Goal: Task Accomplishment & Management: Manage account settings

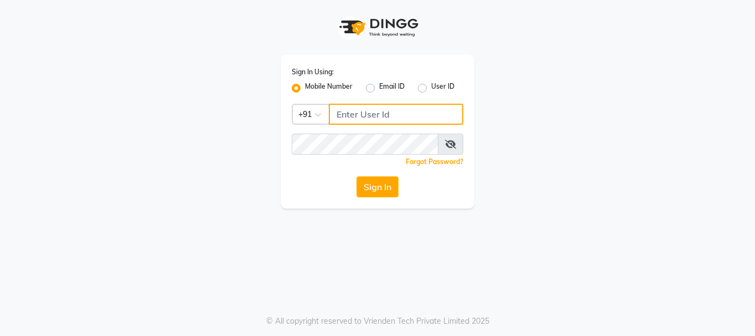
click at [353, 111] on input "Username" at bounding box center [396, 114] width 135 height 21
click at [364, 115] on input "9814144552" at bounding box center [396, 114] width 135 height 21
type input "9814244552"
drag, startPoint x: 398, startPoint y: 115, endPoint x: 229, endPoint y: 112, distance: 169.5
click at [218, 122] on div "Sign In Using: Mobile Number Email ID User ID Country Code × [PHONE_NUMBER] Rem…" at bounding box center [377, 104] width 631 height 208
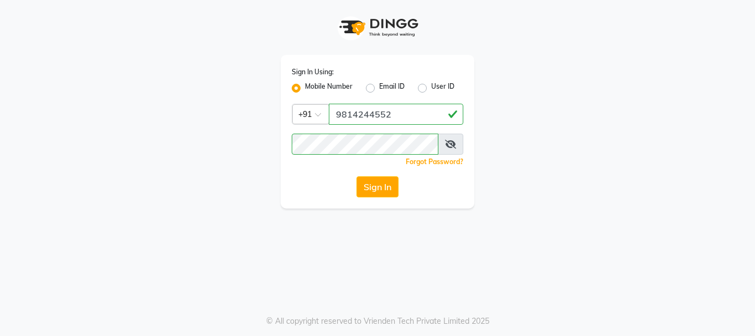
click at [452, 145] on icon at bounding box center [450, 144] width 11 height 9
click at [370, 183] on button "Sign In" at bounding box center [378, 186] width 42 height 21
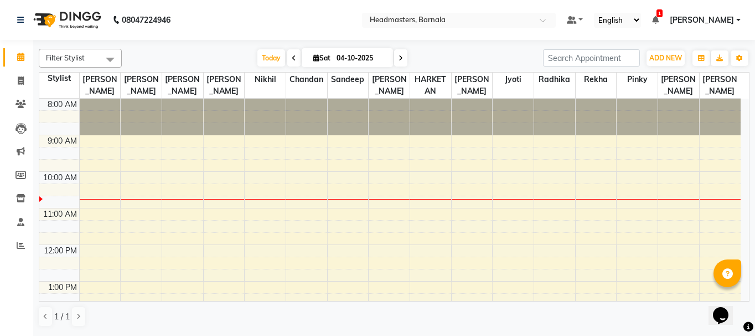
click at [234, 204] on div "8:00 AM 9:00 AM 10:00 AM 11:00 AM 12:00 PM 1:00 PM 2:00 PM 3:00 PM 4:00 PM 5:00…" at bounding box center [390, 336] width 702 height 475
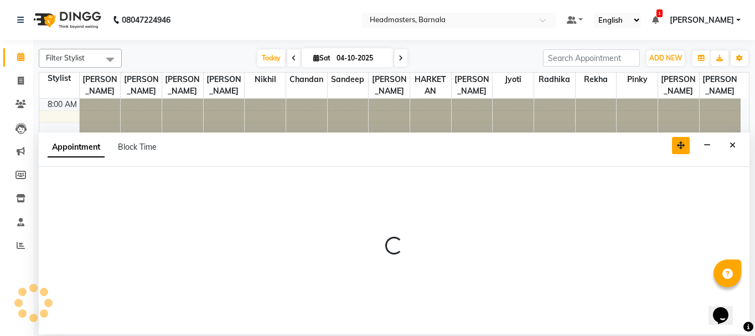
select select "67277"
select select "645"
select select "tentative"
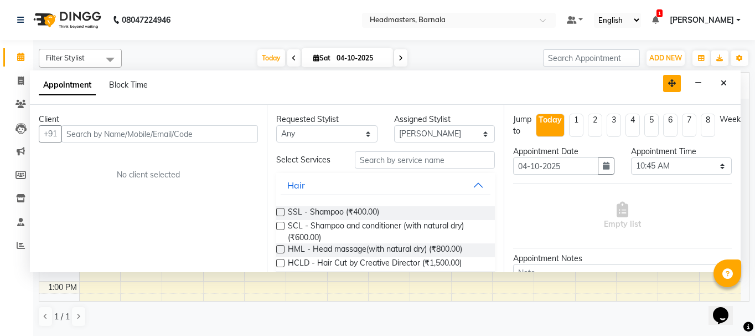
drag, startPoint x: 683, startPoint y: 146, endPoint x: 678, endPoint y: 79, distance: 67.2
click at [676, 79] on icon "button" at bounding box center [672, 83] width 8 height 8
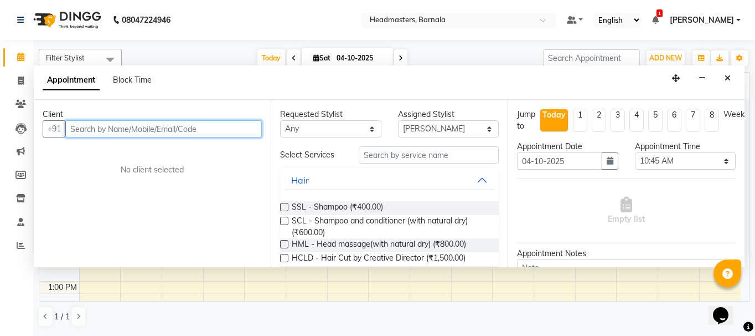
click at [178, 127] on input "text" at bounding box center [163, 128] width 197 height 17
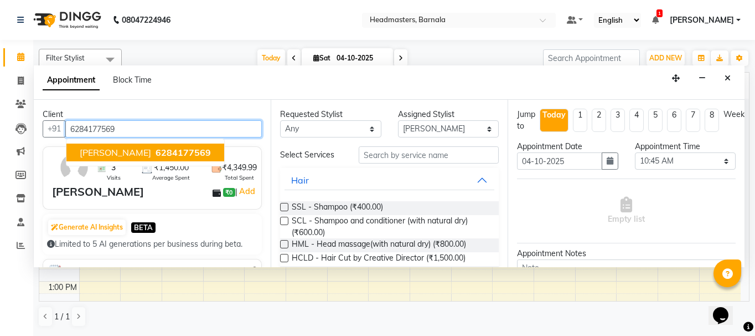
click at [156, 152] on span "6284177569" at bounding box center [183, 152] width 55 height 11
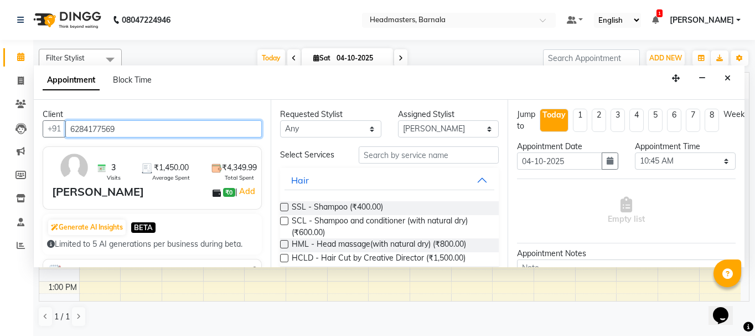
type input "6284177569"
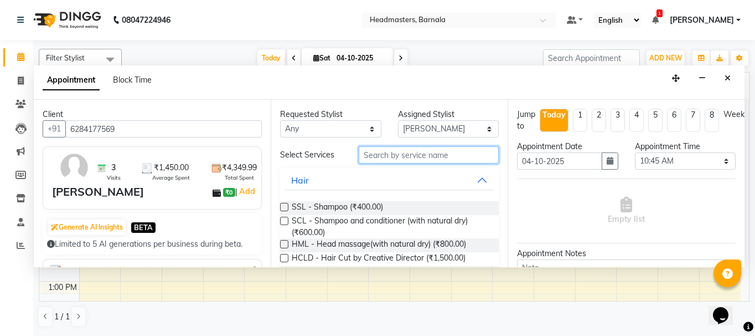
click at [383, 156] on input "text" at bounding box center [429, 154] width 140 height 17
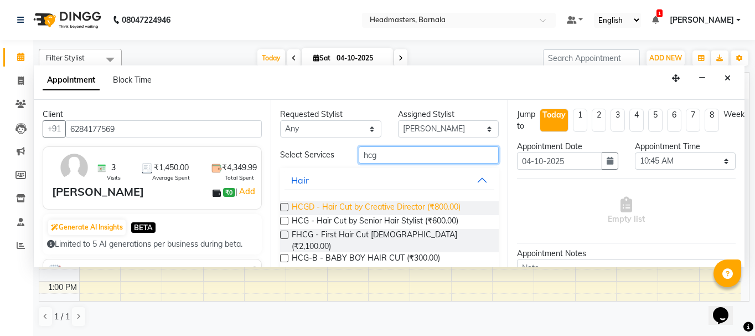
type input "hcg"
click at [378, 203] on span "HCGD - Hair Cut by Creative Director (₹800.00)" at bounding box center [376, 208] width 169 height 14
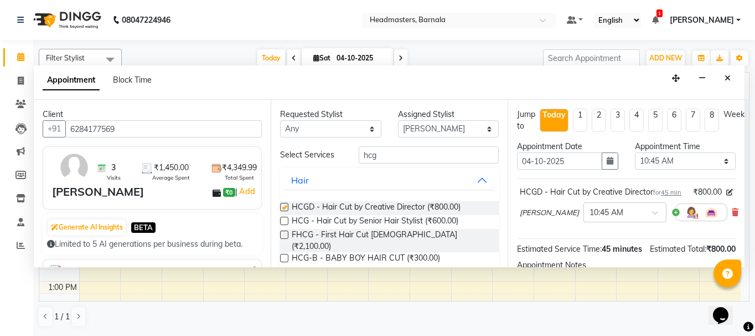
checkbox input "false"
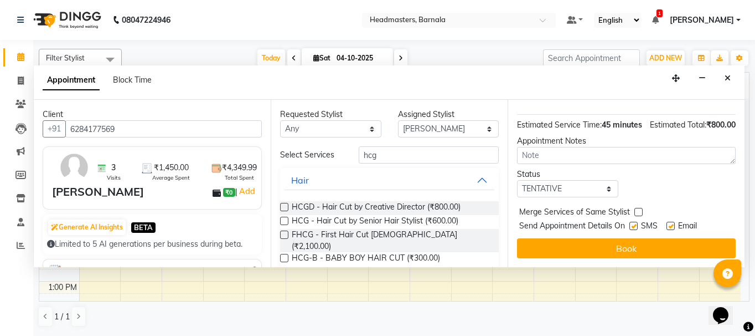
scroll to position [156, 0]
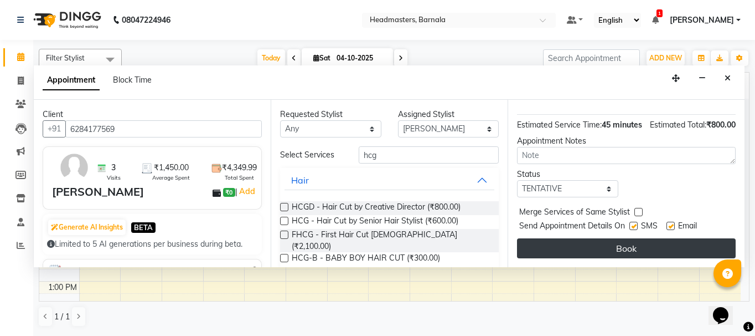
click at [661, 238] on button "Book" at bounding box center [626, 248] width 219 height 20
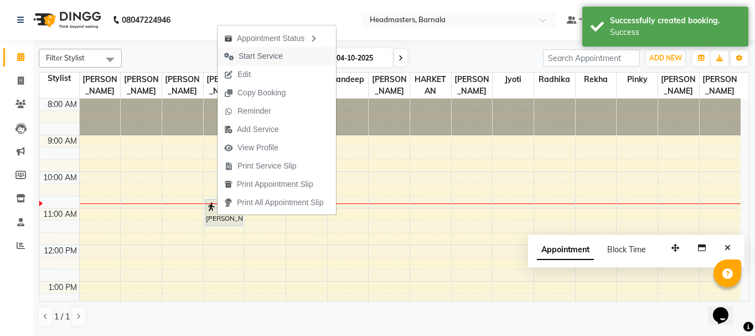
click at [282, 54] on span "Start Service" at bounding box center [261, 56] width 44 height 12
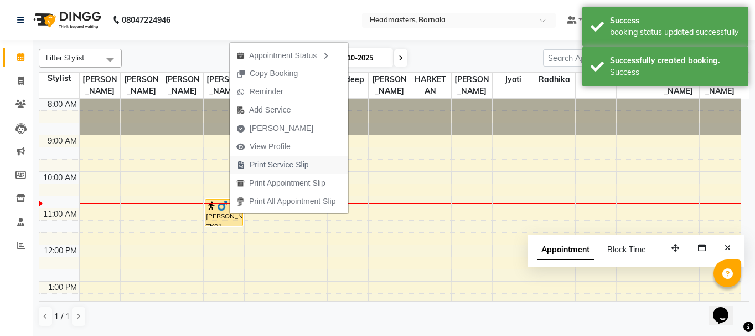
click at [270, 167] on span "Print Service Slip" at bounding box center [279, 165] width 59 height 12
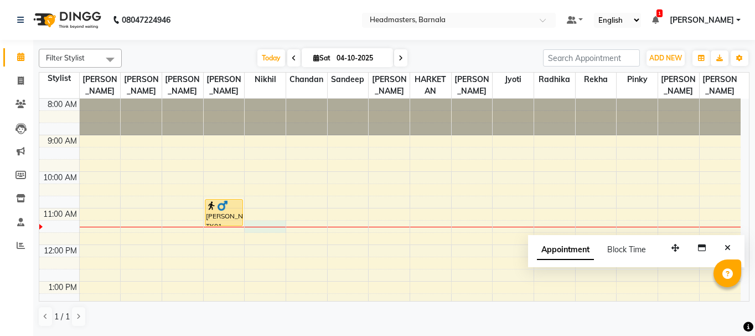
click at [266, 229] on div "8:00 AM 9:00 AM 10:00 AM 11:00 AM 12:00 PM 1:00 PM 2:00 PM 3:00 PM 4:00 PM 5:00…" at bounding box center [390, 336] width 702 height 475
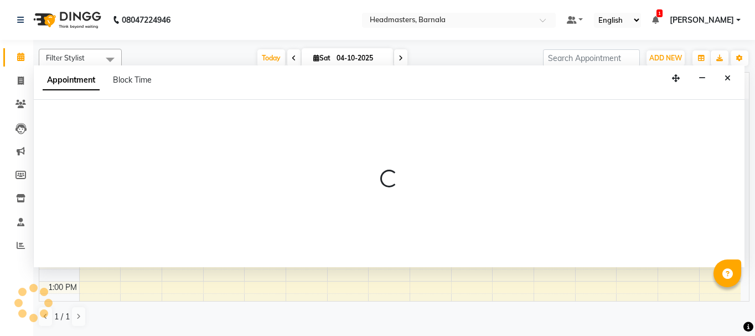
select select "67279"
select select "675"
select select "tentative"
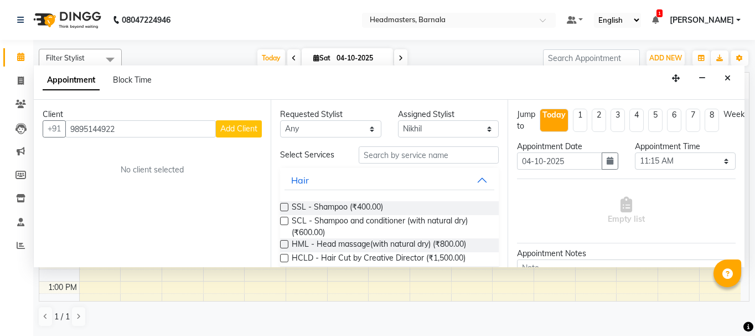
type input "9895144922"
click at [244, 127] on span "Add Client" at bounding box center [238, 128] width 37 height 10
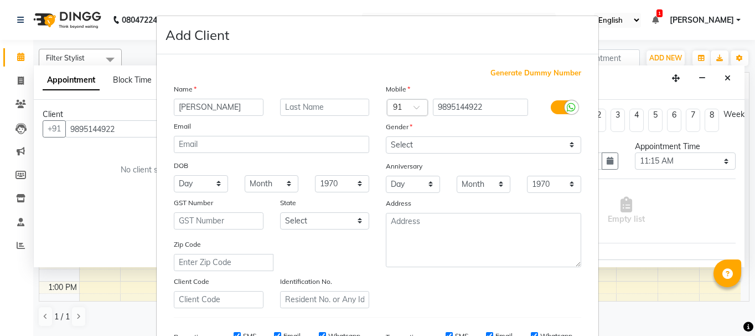
type input "[PERSON_NAME]"
click at [414, 145] on select "Select [DEMOGRAPHIC_DATA] [DEMOGRAPHIC_DATA] Other Prefer Not To Say" at bounding box center [483, 144] width 195 height 17
select select "[DEMOGRAPHIC_DATA]"
click at [386, 136] on select "Select [DEMOGRAPHIC_DATA] [DEMOGRAPHIC_DATA] Other Prefer Not To Say" at bounding box center [483, 144] width 195 height 17
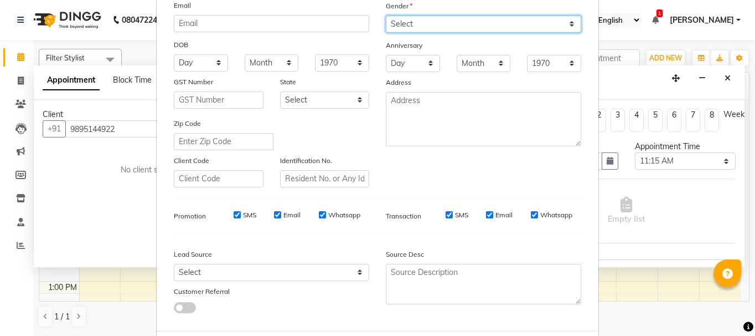
scroll to position [176, 0]
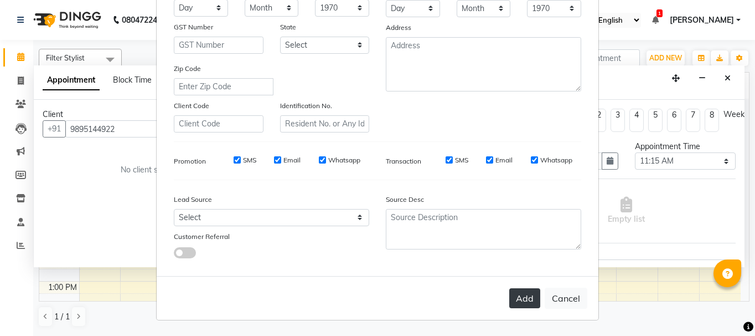
click at [522, 303] on button "Add" at bounding box center [525, 298] width 31 height 20
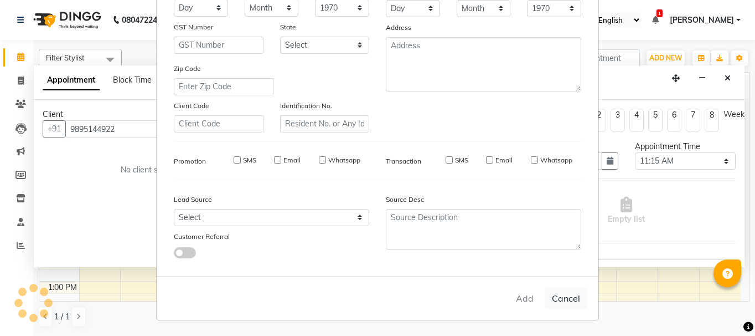
select select
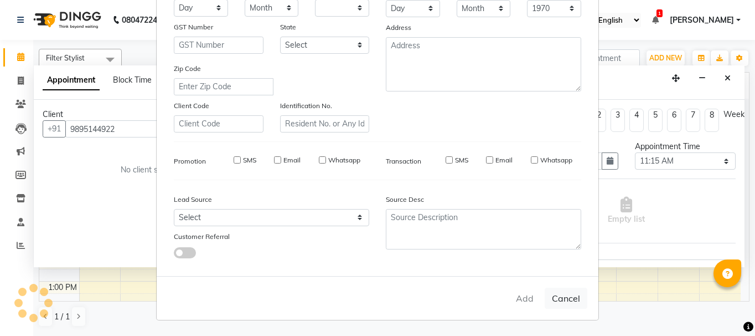
select select
checkbox input "false"
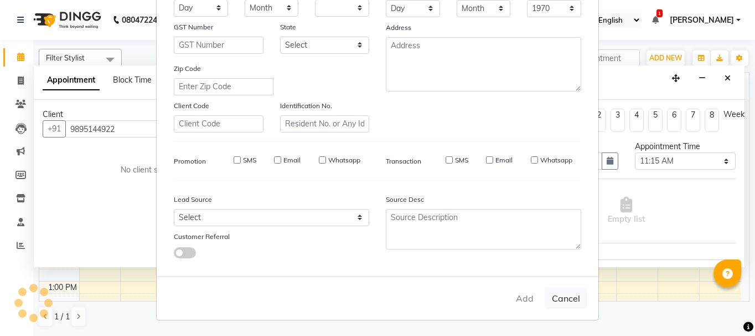
checkbox input "false"
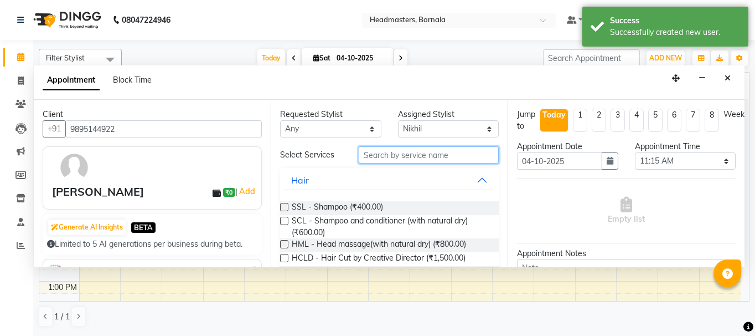
click at [415, 155] on input "text" at bounding box center [429, 154] width 140 height 17
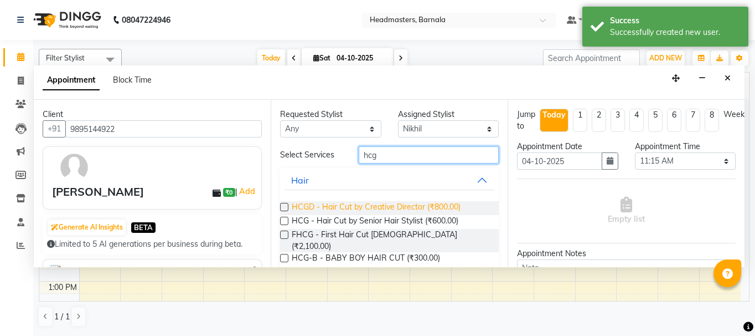
type input "hcg"
click at [416, 204] on span "HCGD - Hair Cut by Creative Director (₹800.00)" at bounding box center [376, 208] width 169 height 14
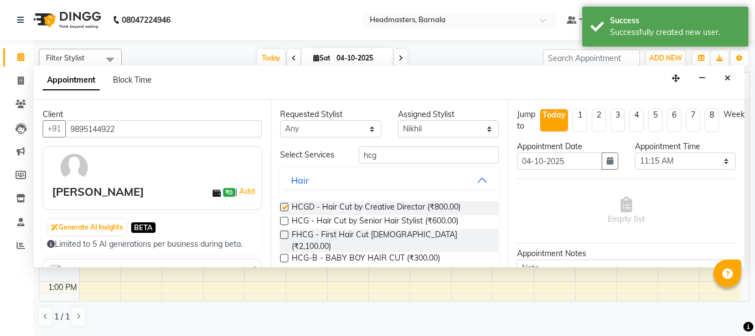
checkbox input "false"
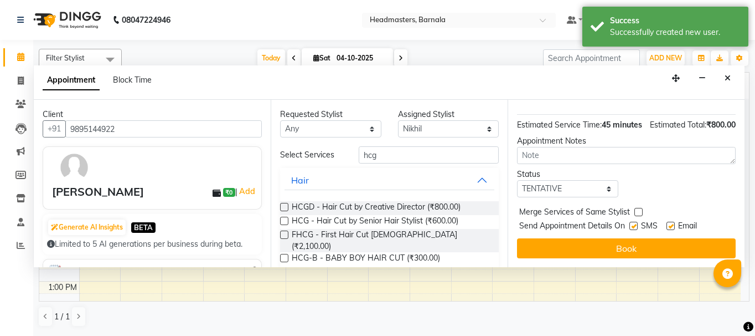
scroll to position [156, 0]
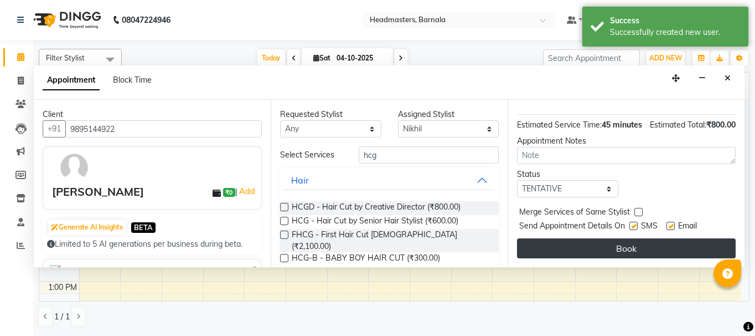
click at [650, 240] on button "Book" at bounding box center [626, 248] width 219 height 20
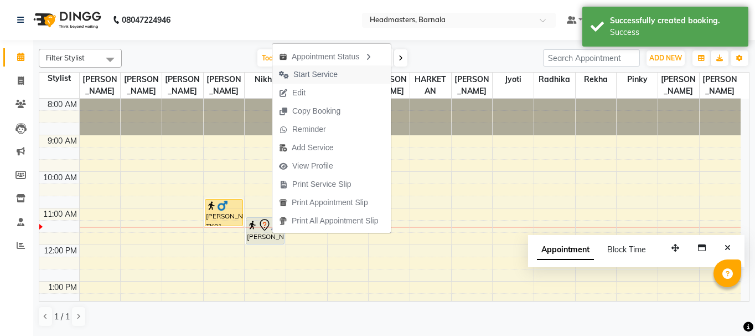
click at [310, 71] on span "Start Service" at bounding box center [316, 75] width 44 height 12
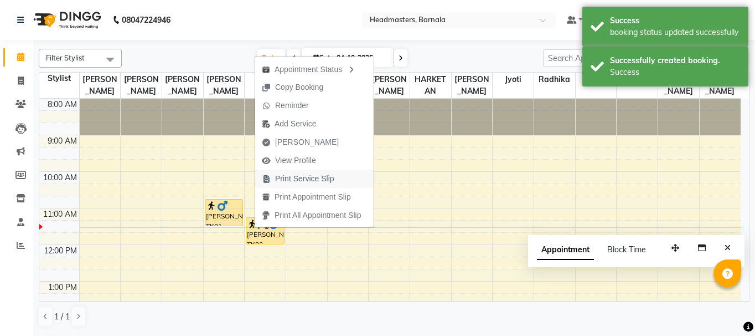
click at [307, 176] on span "Print Service Slip" at bounding box center [304, 179] width 59 height 12
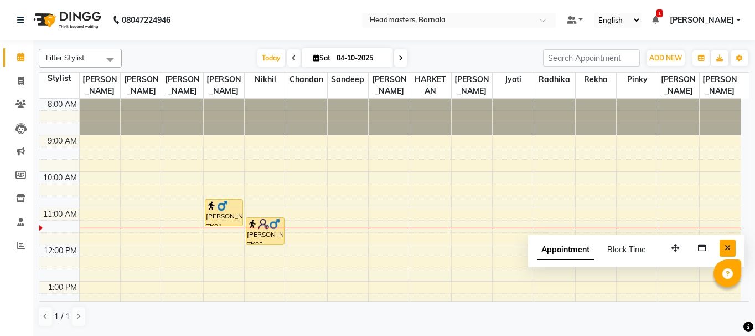
click at [733, 244] on button "Close" at bounding box center [728, 247] width 16 height 17
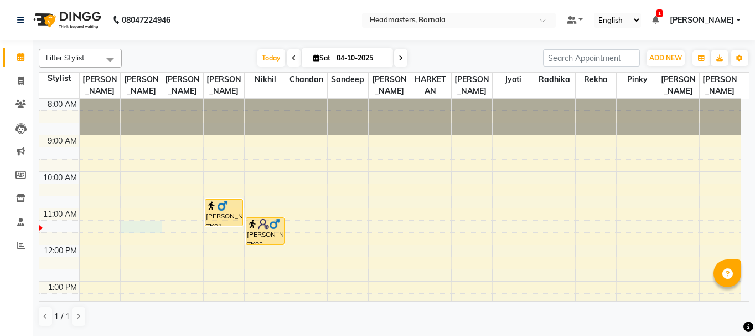
click at [148, 230] on div "8:00 AM 9:00 AM 10:00 AM 11:00 AM 12:00 PM 1:00 PM 2:00 PM 3:00 PM 4:00 PM 5:00…" at bounding box center [390, 336] width 702 height 475
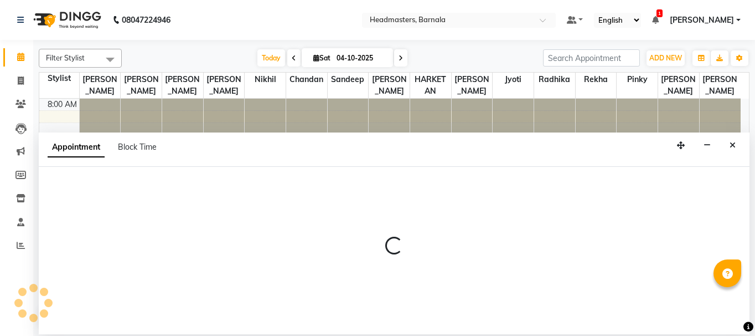
select select "67275"
select select "675"
select select "tentative"
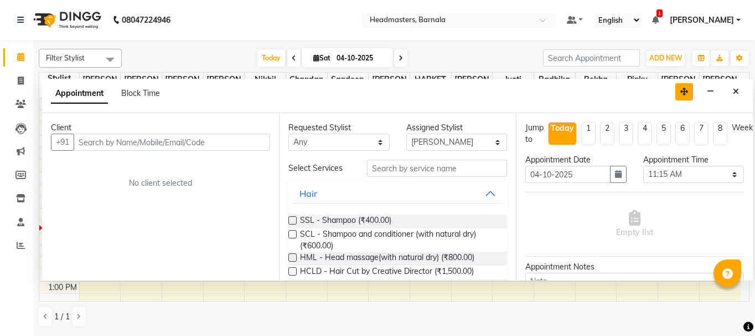
drag, startPoint x: 684, startPoint y: 144, endPoint x: 689, endPoint y: 77, distance: 67.2
click at [688, 88] on icon "button" at bounding box center [685, 92] width 8 height 8
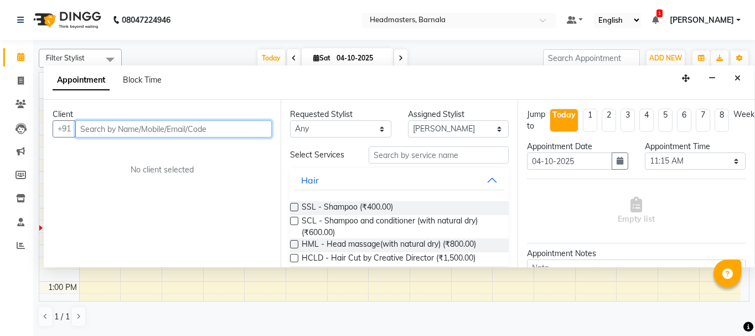
click at [148, 133] on input "text" at bounding box center [173, 128] width 197 height 17
click at [141, 122] on input "text" at bounding box center [173, 128] width 197 height 17
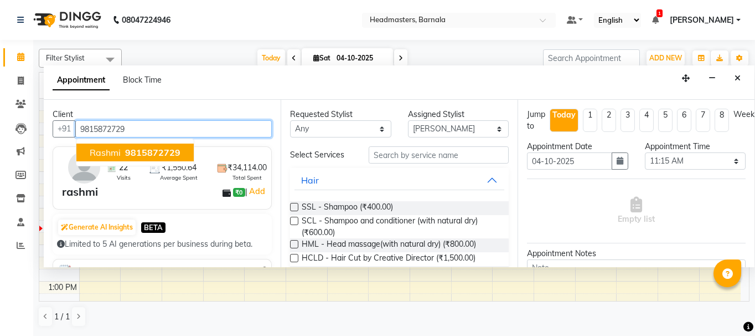
click at [133, 149] on span "9815872729" at bounding box center [152, 152] width 55 height 11
type input "9815872729"
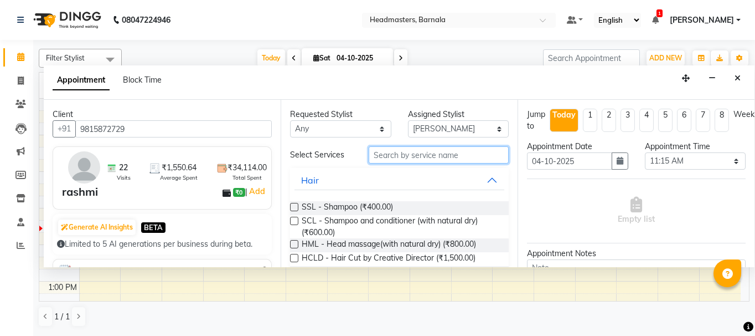
click at [407, 156] on input "text" at bounding box center [439, 154] width 140 height 17
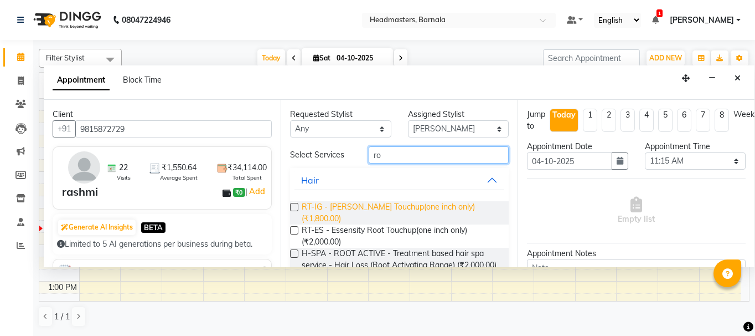
type input "ro"
drag, startPoint x: 402, startPoint y: 204, endPoint x: 692, endPoint y: 332, distance: 317.1
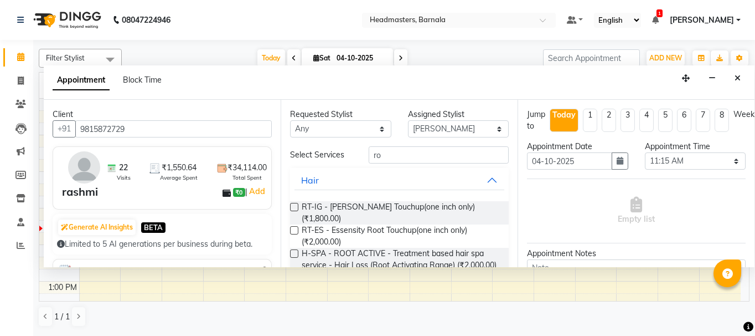
click at [402, 204] on span "RT-IG - [PERSON_NAME] Touchup(one inch only) (₹1,800.00)" at bounding box center [401, 212] width 198 height 23
checkbox input "false"
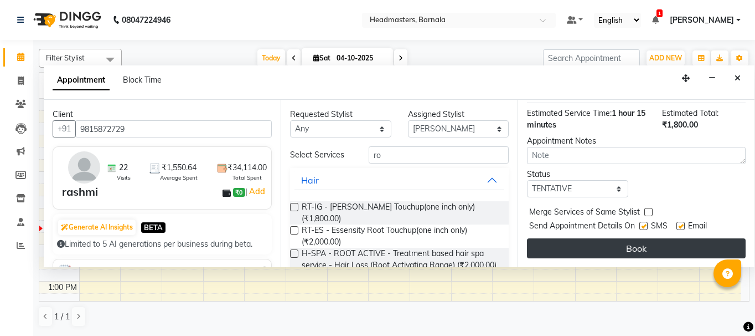
click at [664, 243] on button "Book" at bounding box center [636, 248] width 219 height 20
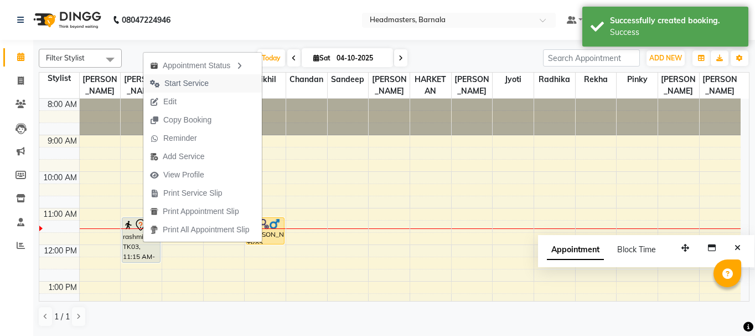
click at [200, 87] on span "Start Service" at bounding box center [186, 84] width 44 height 12
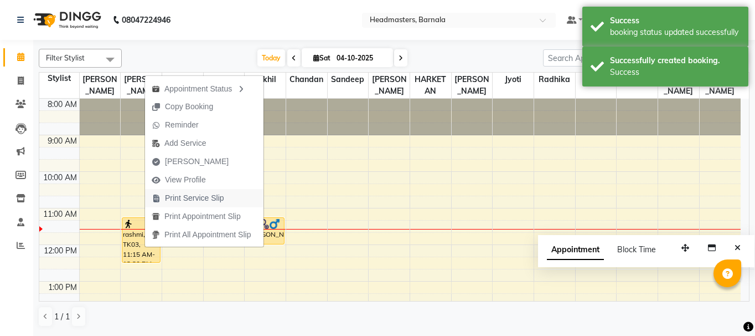
click at [195, 198] on span "Print Service Slip" at bounding box center [194, 198] width 59 height 12
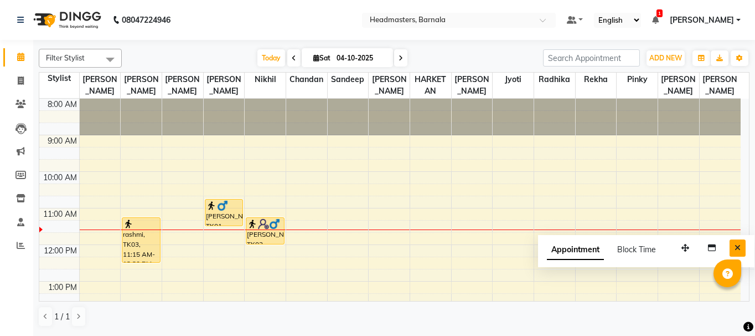
click at [739, 245] on icon "Close" at bounding box center [738, 248] width 6 height 8
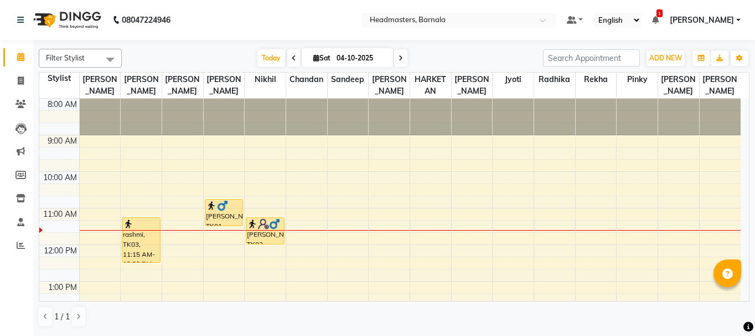
click at [680, 234] on div "8:00 AM 9:00 AM 10:00 AM 11:00 AM 12:00 PM 1:00 PM 2:00 PM 3:00 PM 4:00 PM 5:00…" at bounding box center [390, 336] width 702 height 475
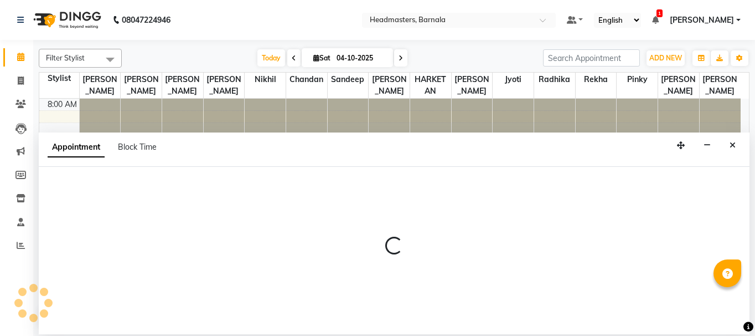
select select "67287"
select select "tentative"
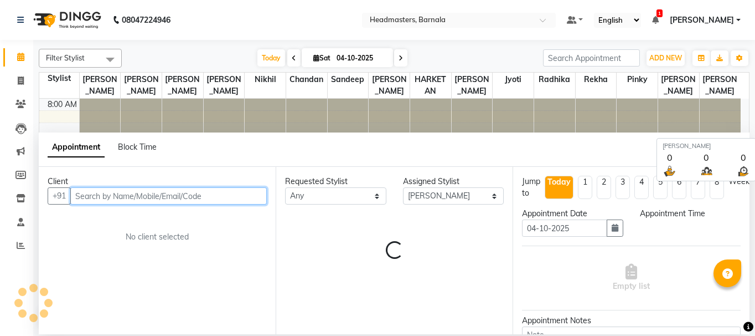
select select "705"
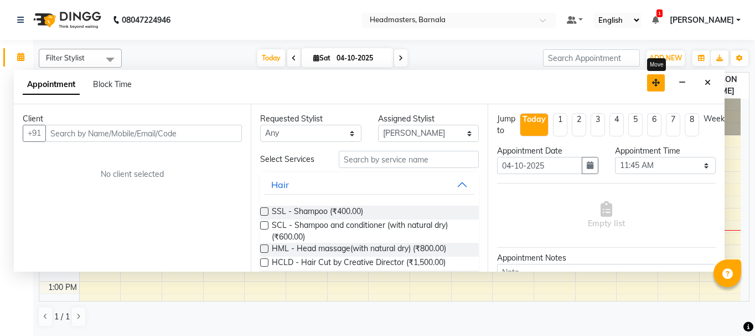
drag, startPoint x: 681, startPoint y: 147, endPoint x: 656, endPoint y: 84, distance: 67.4
click at [656, 84] on icon "button" at bounding box center [656, 83] width 8 height 8
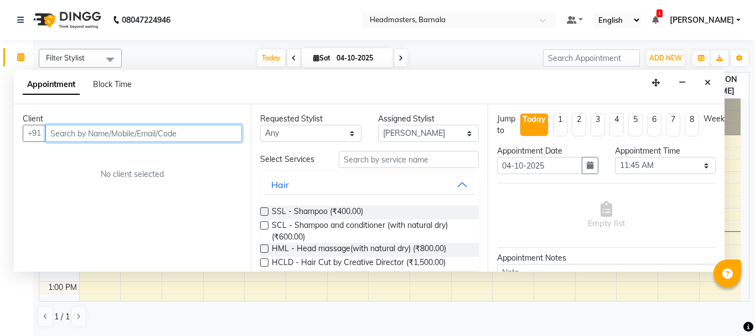
click at [114, 131] on input "text" at bounding box center [143, 133] width 197 height 17
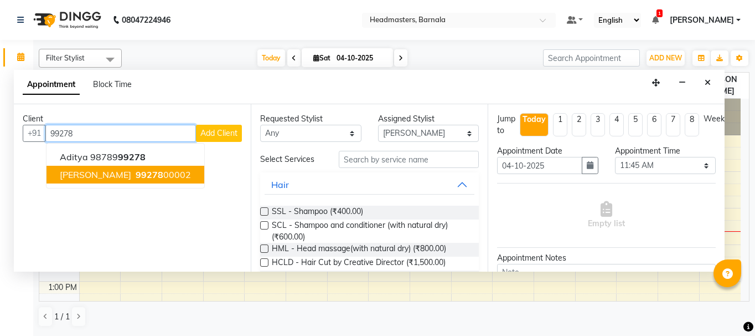
click at [136, 178] on span "99278" at bounding box center [150, 174] width 28 height 11
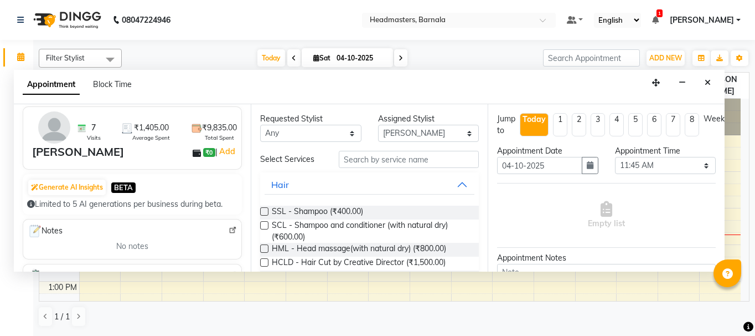
scroll to position [0, 0]
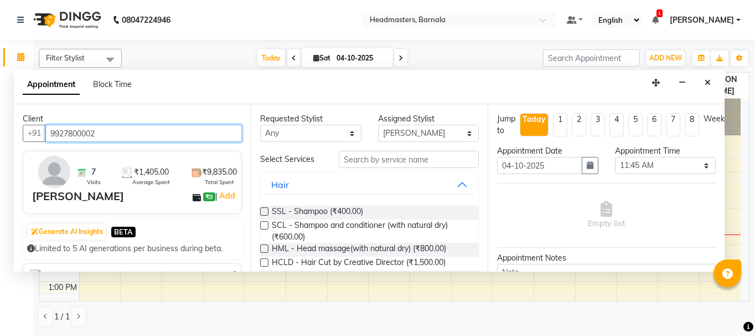
drag, startPoint x: 127, startPoint y: 128, endPoint x: -1, endPoint y: 142, distance: 129.2
click at [0, 142] on html "08047224946 Select Location × Headmasters, Barnala Default Panel My Panel Engli…" at bounding box center [377, 168] width 755 height 336
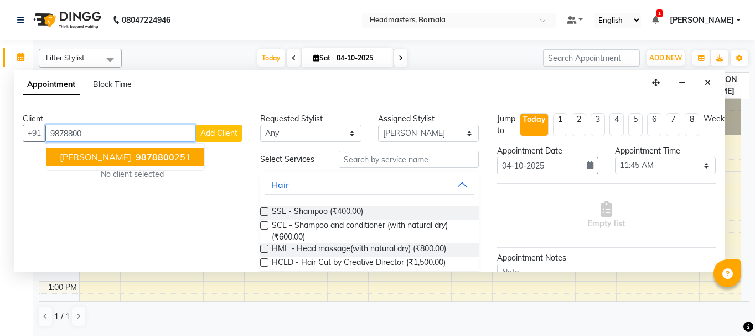
click at [115, 157] on button "[PERSON_NAME] 9878800 251" at bounding box center [126, 157] width 158 height 18
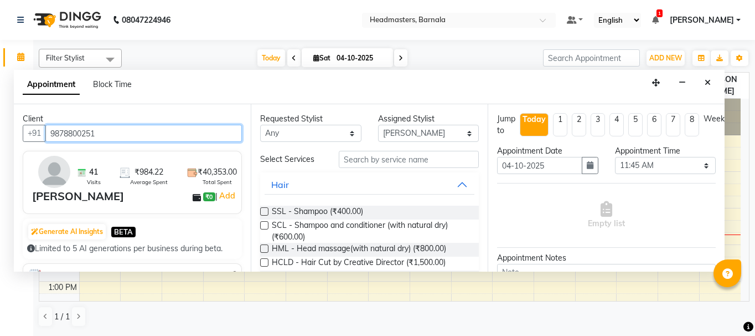
type input "9878800251"
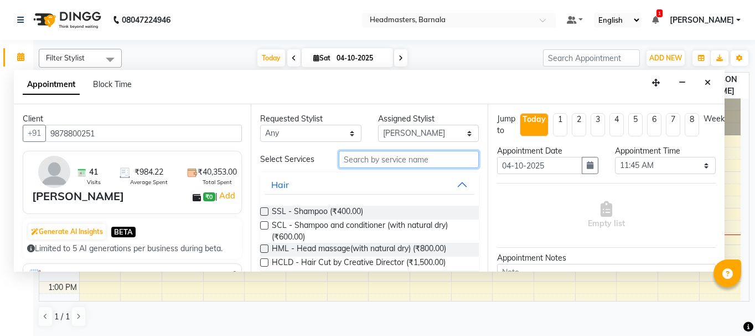
click at [402, 159] on input "text" at bounding box center [409, 159] width 140 height 17
click at [403, 159] on input "text" at bounding box center [409, 159] width 140 height 17
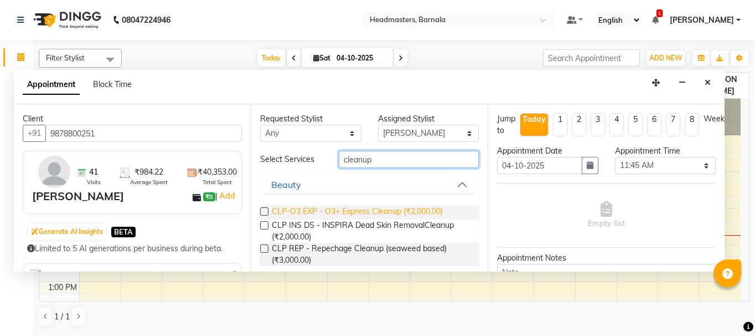
type input "cleanup"
click at [412, 208] on span "CLP-O3 EXP - O3+ Express Cleanup (₹2,000.00)" at bounding box center [357, 212] width 171 height 14
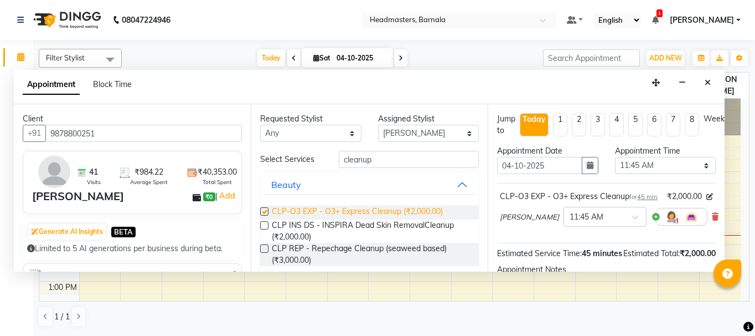
checkbox input "false"
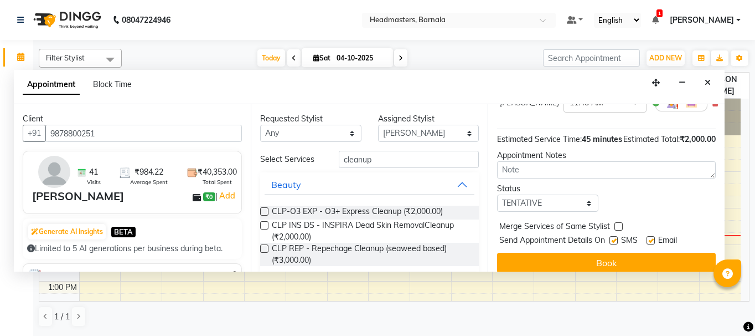
scroll to position [152, 0]
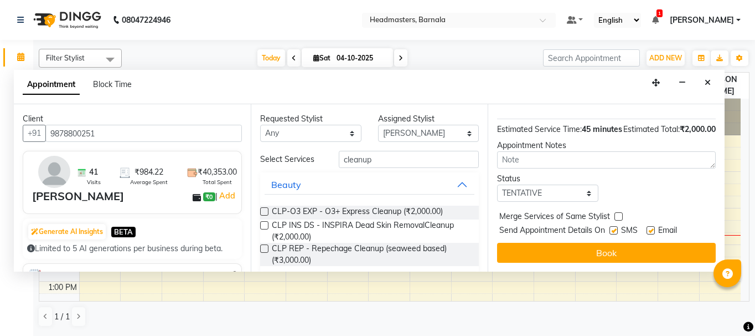
click at [616, 226] on label at bounding box center [614, 230] width 8 height 8
click at [616, 228] on input "checkbox" at bounding box center [613, 231] width 7 height 7
checkbox input "false"
click at [652, 226] on label at bounding box center [651, 230] width 8 height 8
click at [652, 228] on input "checkbox" at bounding box center [650, 231] width 7 height 7
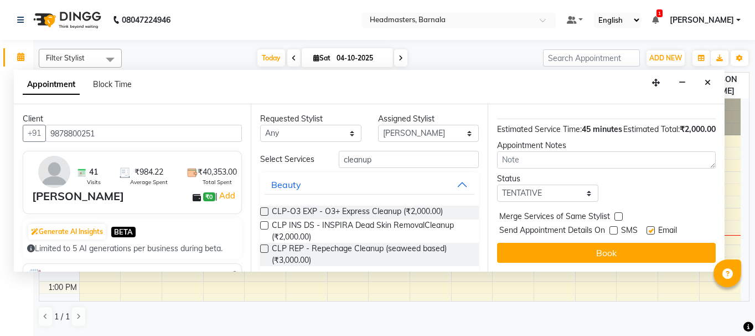
checkbox input "false"
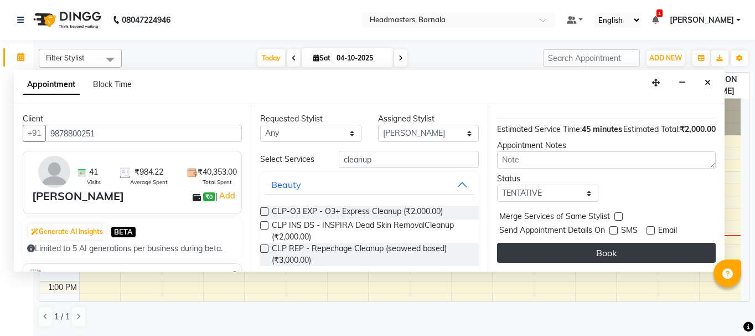
click at [611, 247] on button "Book" at bounding box center [606, 253] width 219 height 20
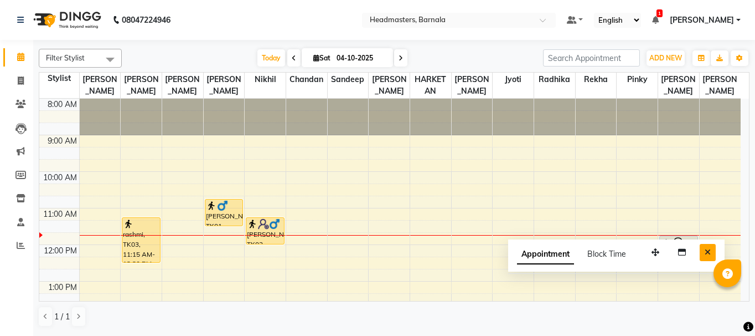
click at [712, 246] on button "Close" at bounding box center [708, 252] width 16 height 17
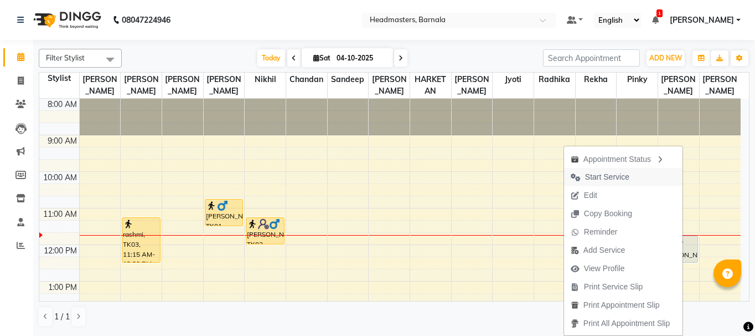
click at [608, 178] on span "Start Service" at bounding box center [607, 177] width 44 height 12
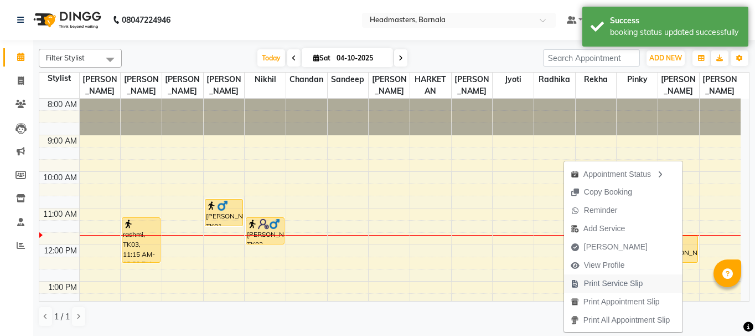
click at [625, 285] on span "Print Service Slip" at bounding box center [613, 283] width 59 height 12
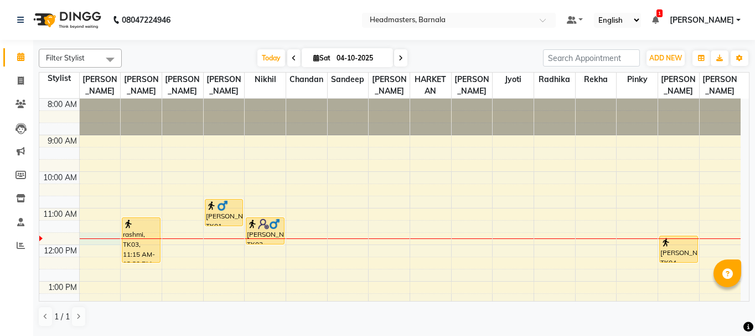
click at [103, 240] on div "8:00 AM 9:00 AM 10:00 AM 11:00 AM 12:00 PM 1:00 PM 2:00 PM 3:00 PM 4:00 PM 5:00…" at bounding box center [390, 336] width 702 height 475
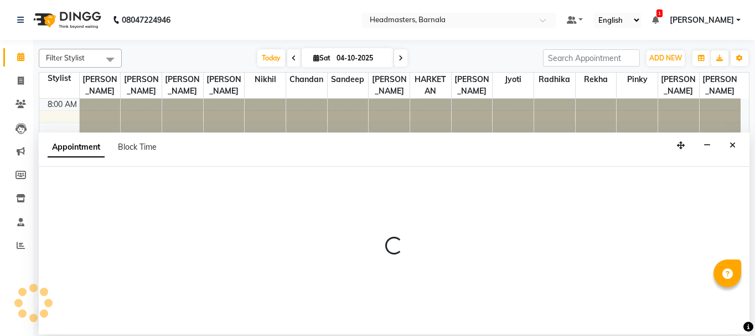
select select "67274"
select select "705"
select select "tentative"
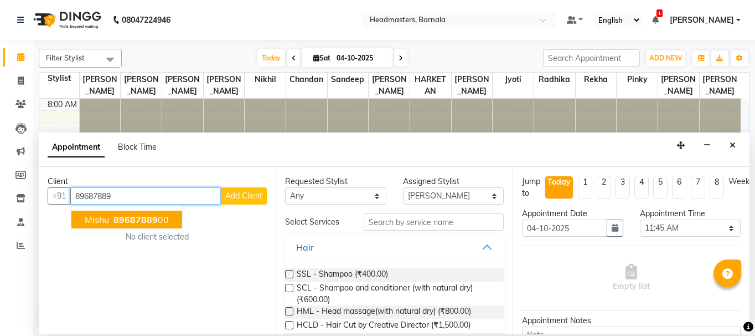
click at [141, 221] on span "89687889" at bounding box center [136, 219] width 44 height 11
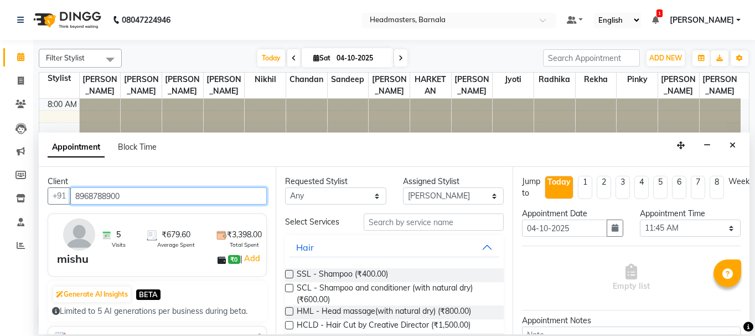
type input "8968788900"
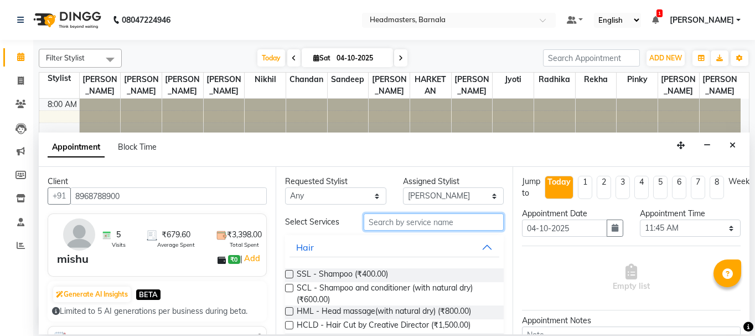
click at [434, 225] on input "text" at bounding box center [434, 221] width 140 height 17
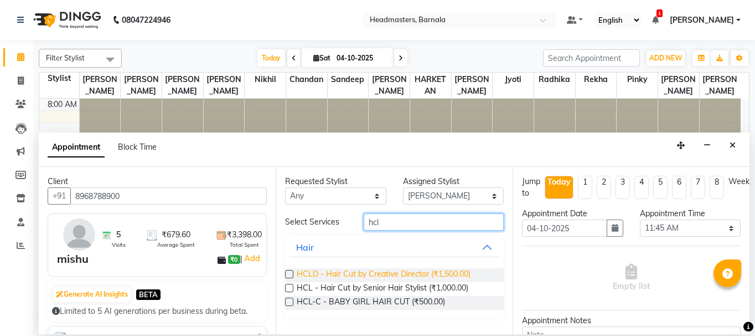
type input "hcl"
click at [446, 270] on span "HCLD - Hair Cut by Creative Director (₹1,500.00)" at bounding box center [384, 275] width 174 height 14
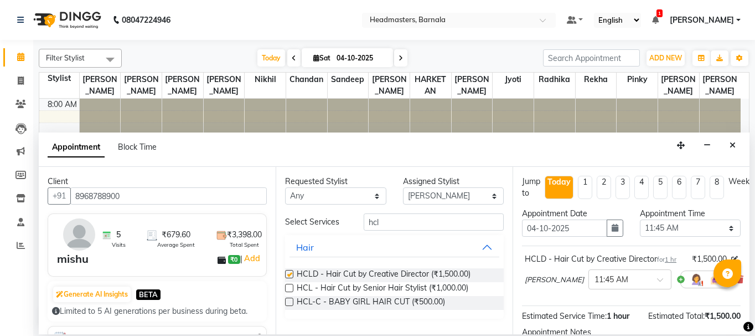
checkbox input "false"
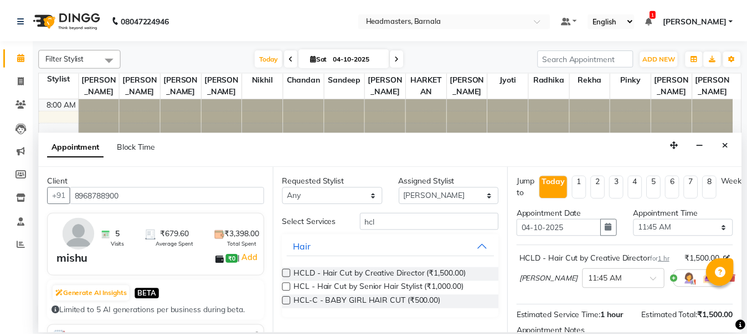
scroll to position [144, 0]
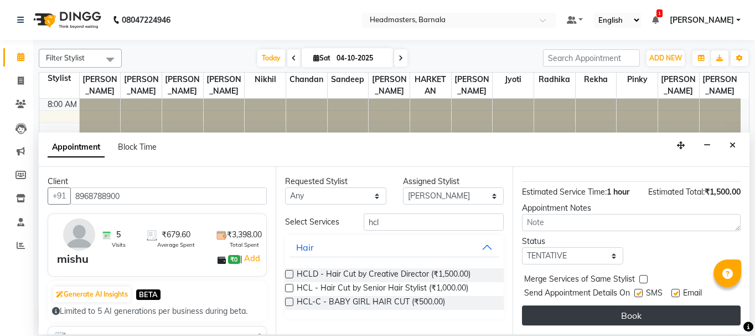
click at [673, 306] on button "Book" at bounding box center [631, 315] width 219 height 20
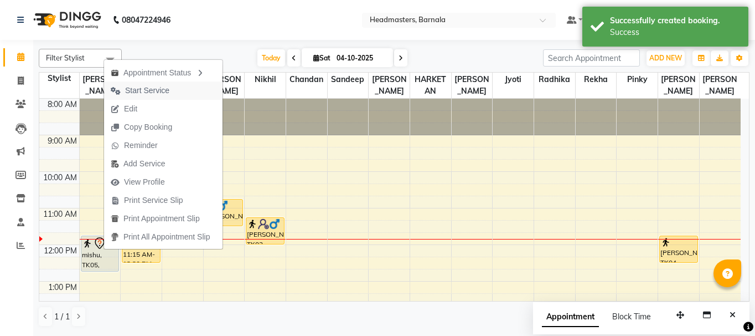
click at [137, 84] on span "Start Service" at bounding box center [140, 90] width 72 height 18
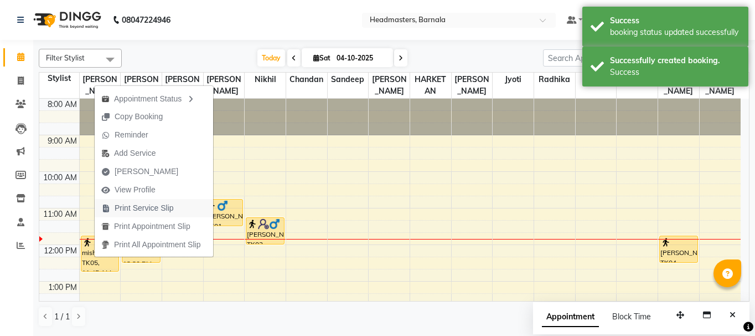
click at [152, 208] on span "Print Service Slip" at bounding box center [144, 208] width 59 height 12
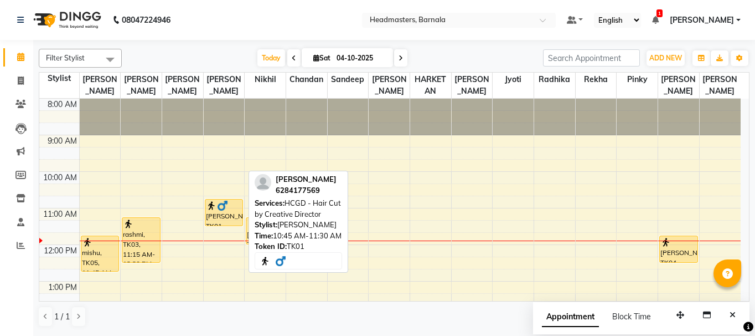
click at [225, 212] on div "[PERSON_NAME], TK01, 10:45 AM-11:30 AM, HCGD - Hair Cut by Creative Director" at bounding box center [224, 212] width 38 height 26
select select "1"
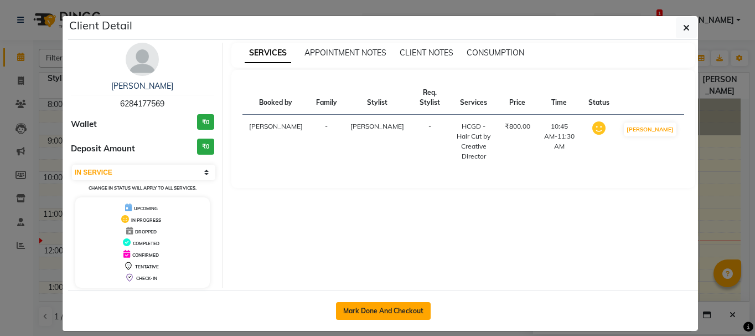
click at [395, 312] on button "Mark Done And Checkout" at bounding box center [383, 311] width 95 height 18
select select "service"
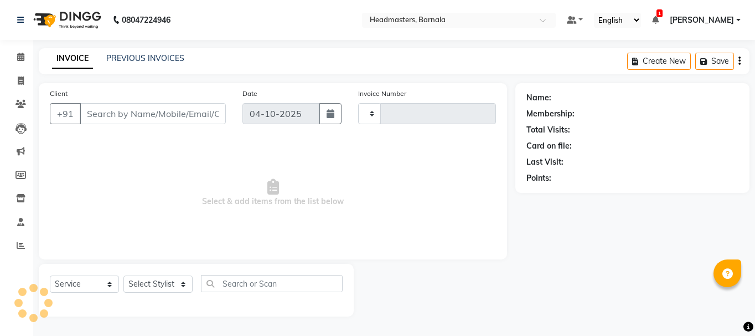
type input "4969"
select select "7526"
type input "6284177569"
select select "67277"
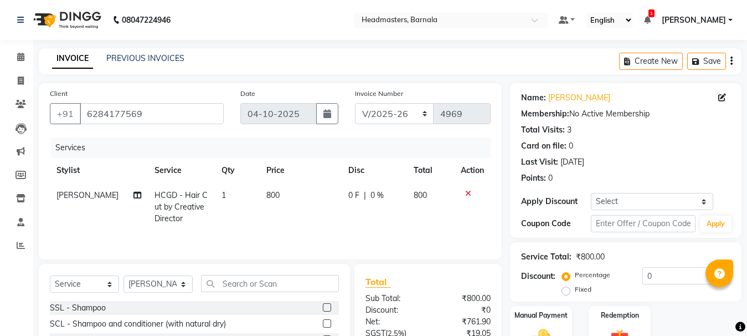
click at [575, 289] on label "Fixed" at bounding box center [583, 289] width 17 height 10
click at [567, 289] on input "Fixed" at bounding box center [568, 289] width 8 height 8
radio input "true"
click at [671, 273] on input "0" at bounding box center [686, 275] width 88 height 17
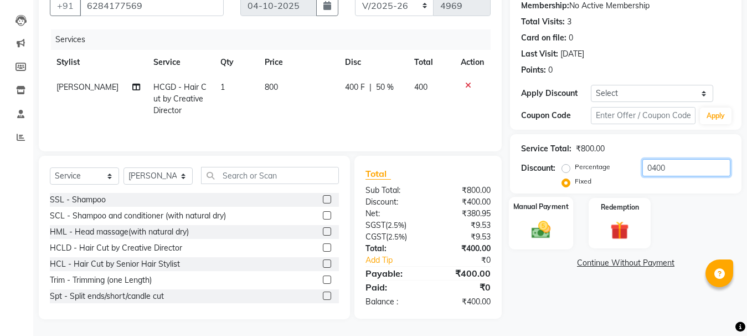
type input "0400"
click at [547, 230] on img at bounding box center [541, 229] width 31 height 22
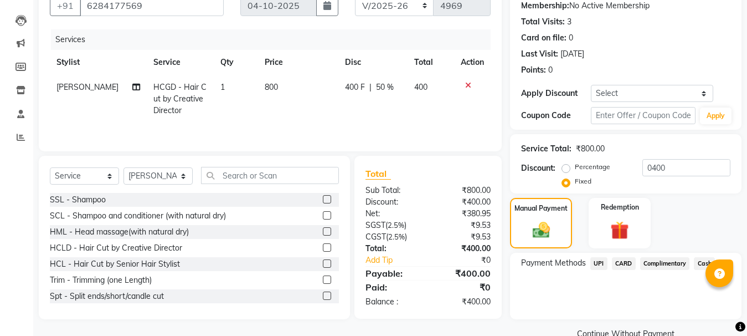
click at [600, 259] on span "UPI" at bounding box center [598, 263] width 17 height 13
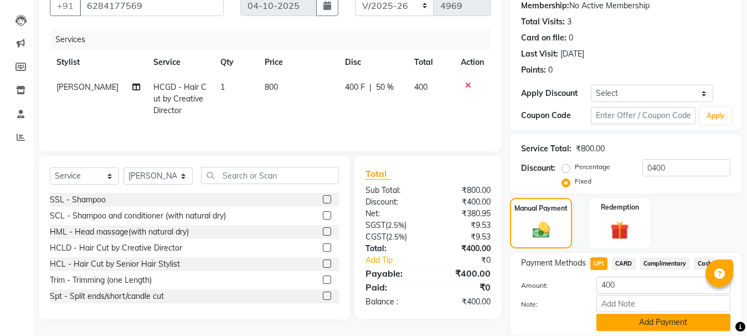
scroll to position [147, 0]
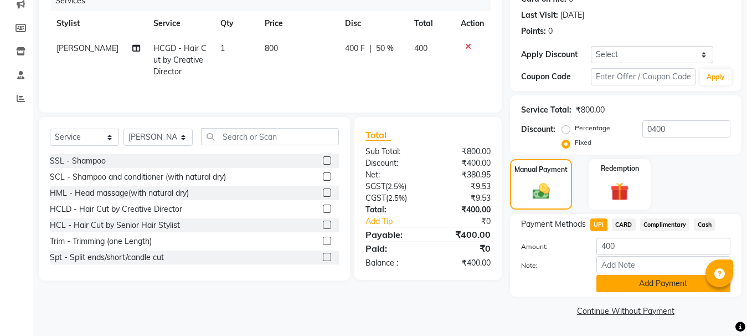
click at [641, 279] on button "Add Payment" at bounding box center [663, 283] width 134 height 17
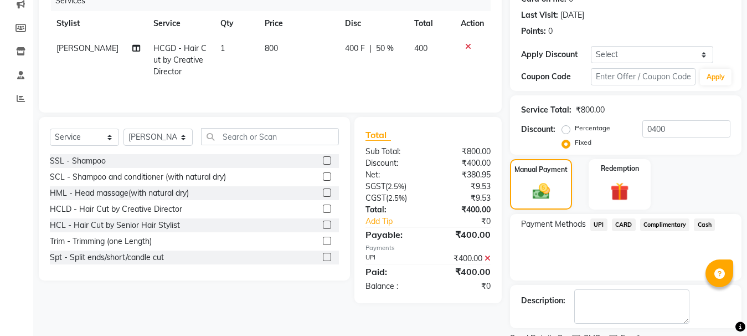
scroll to position [193, 0]
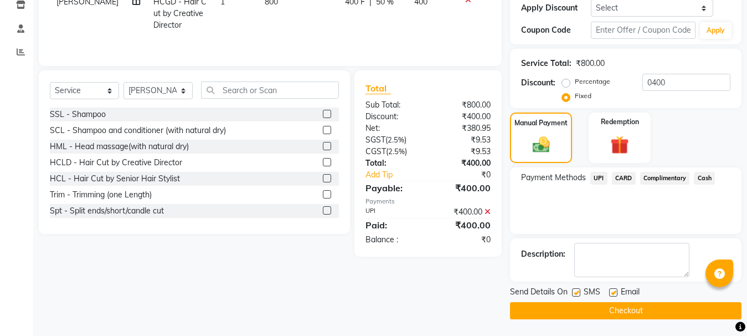
click at [578, 291] on label at bounding box center [576, 292] width 8 height 8
click at [578, 291] on input "checkbox" at bounding box center [575, 292] width 7 height 7
checkbox input "false"
click at [613, 291] on label at bounding box center [613, 292] width 8 height 8
click at [613, 291] on input "checkbox" at bounding box center [612, 292] width 7 height 7
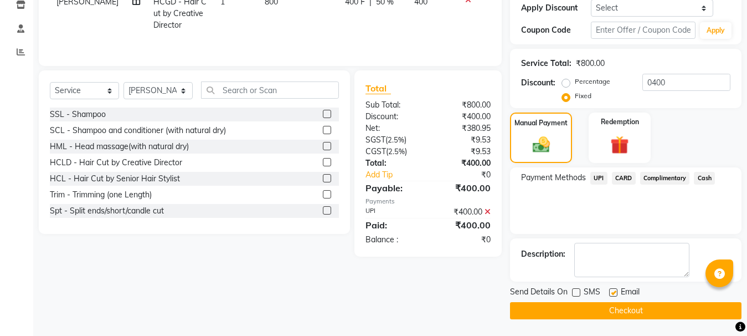
checkbox input "false"
click at [600, 318] on button "Checkout" at bounding box center [625, 310] width 231 height 17
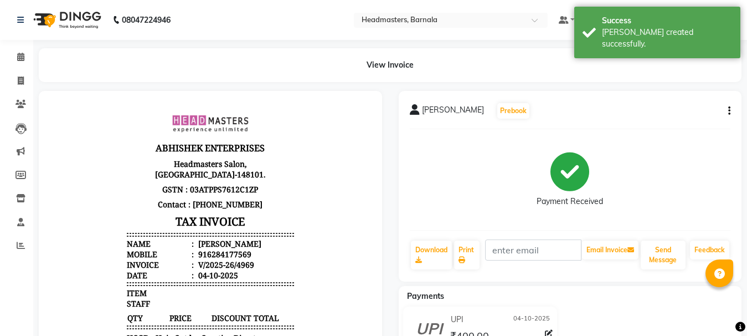
scroll to position [192, 0]
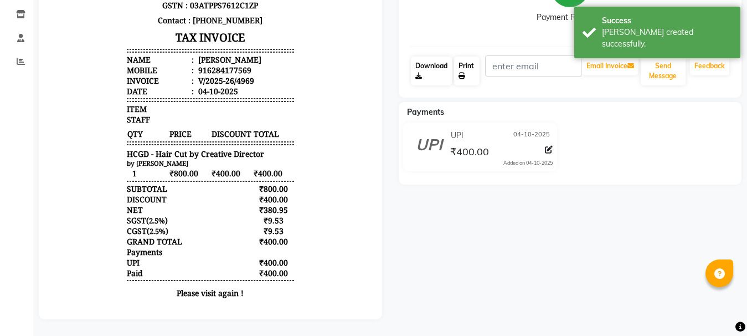
drag, startPoint x: 472, startPoint y: 59, endPoint x: 451, endPoint y: 75, distance: 26.1
click at [471, 59] on link "Print" at bounding box center [466, 70] width 25 height 29
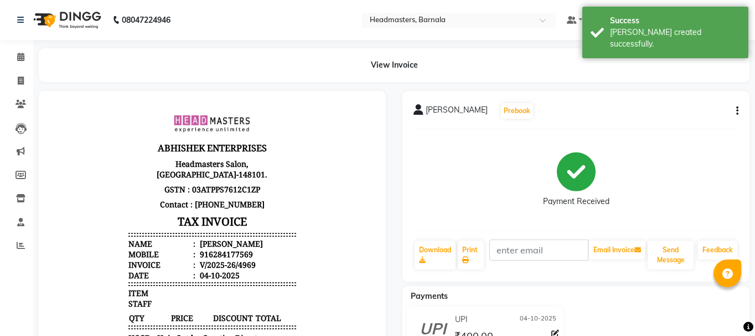
select select "service"
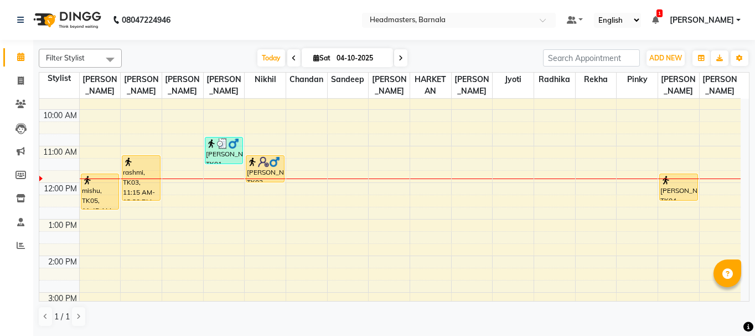
scroll to position [66, 0]
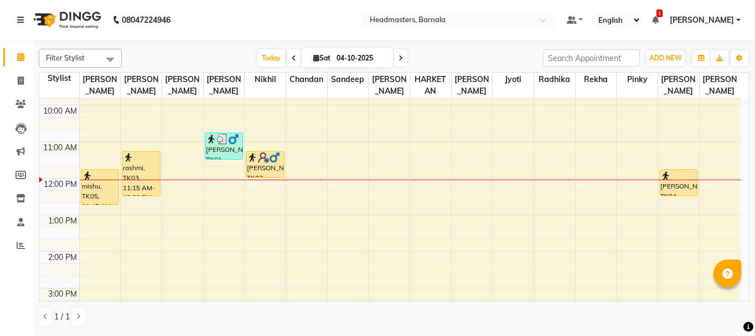
click at [261, 184] on div "8:00 AM 9:00 AM 10:00 AM 11:00 AM 12:00 PM 1:00 PM 2:00 PM 3:00 PM 4:00 PM 5:00…" at bounding box center [390, 269] width 702 height 475
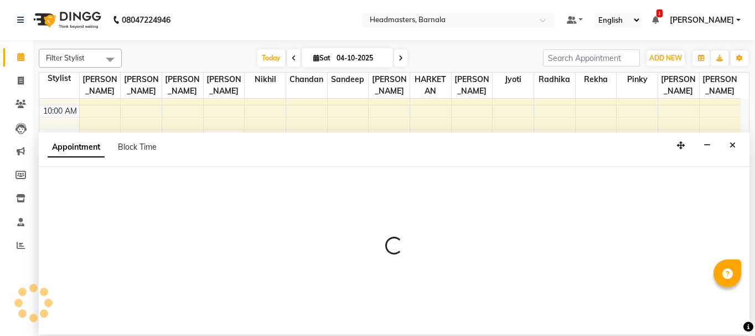
select select "67279"
select select "tentative"
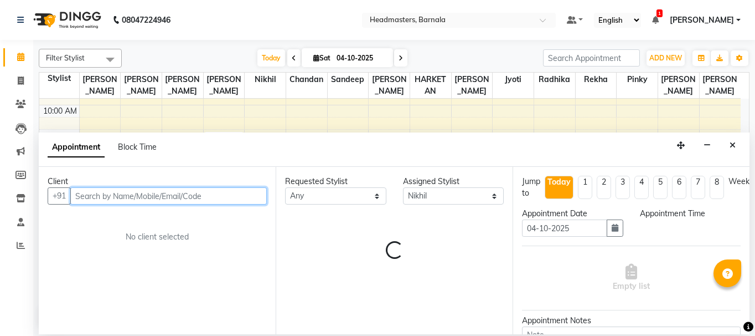
select select "720"
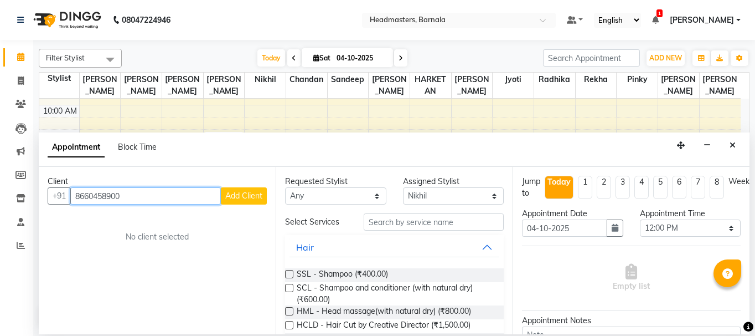
click at [84, 194] on input "8660458900" at bounding box center [145, 195] width 151 height 17
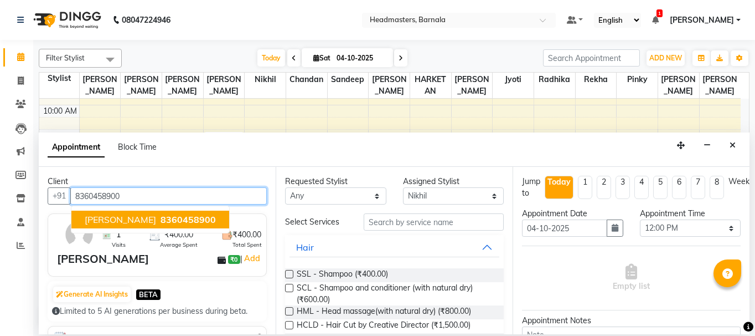
click at [144, 218] on span "[PERSON_NAME]" at bounding box center [120, 219] width 71 height 11
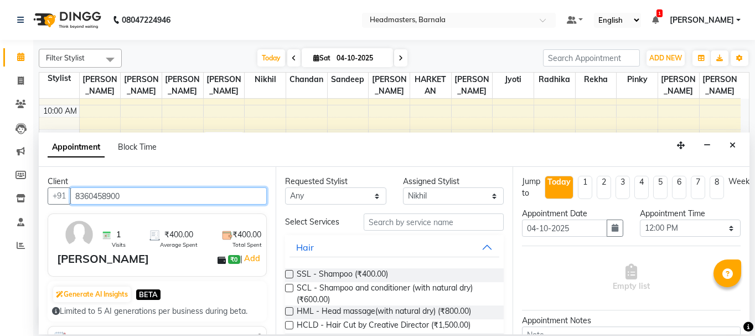
type input "8360458900"
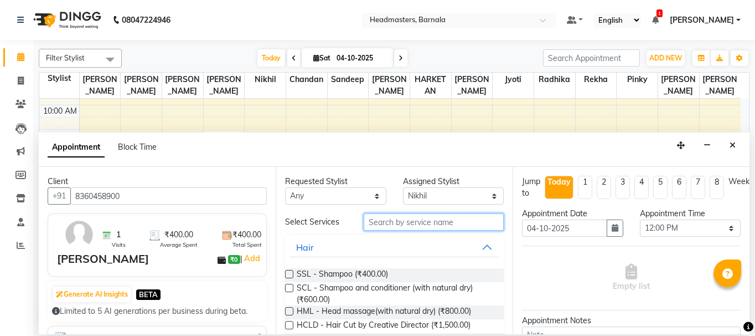
click at [391, 228] on input "text" at bounding box center [434, 221] width 140 height 17
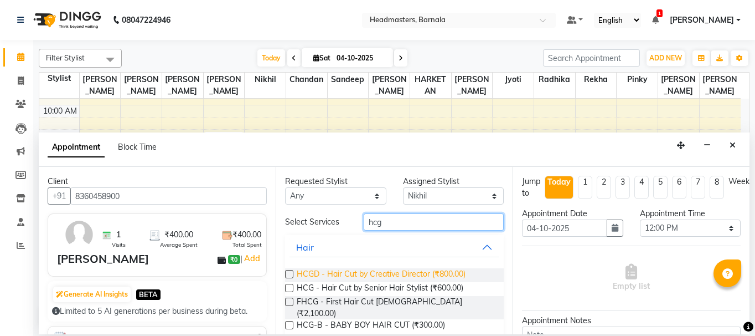
type input "hcg"
click at [397, 275] on span "HCGD - Hair Cut by Creative Director (₹800.00)" at bounding box center [381, 275] width 169 height 14
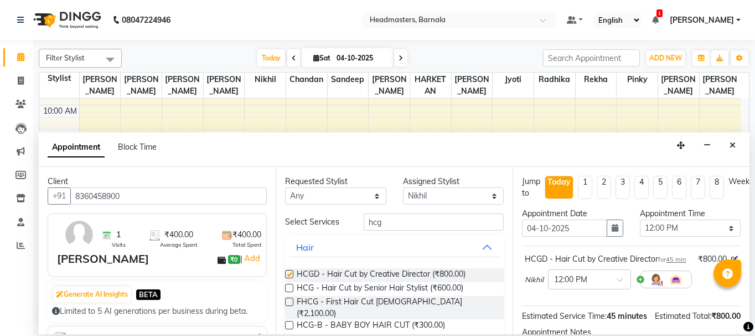
checkbox input "false"
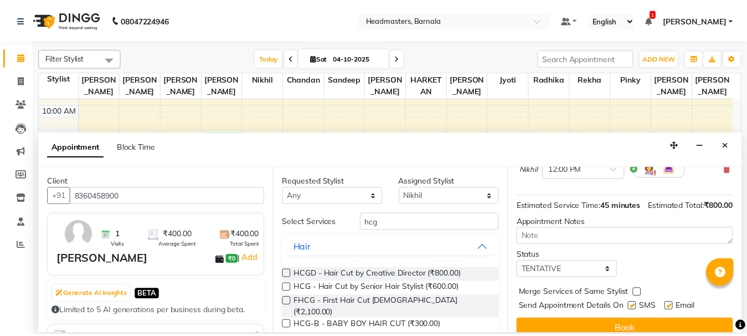
scroll to position [156, 0]
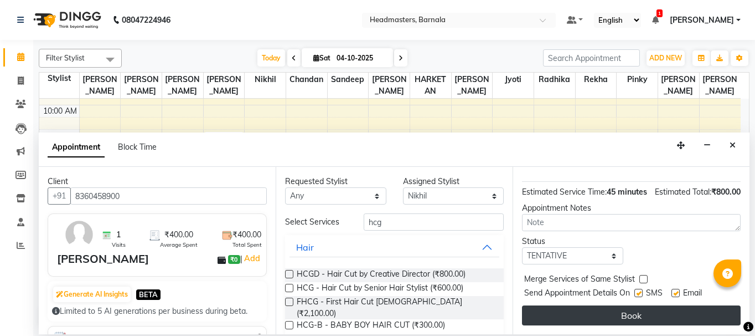
click at [636, 311] on button "Book" at bounding box center [631, 315] width 219 height 20
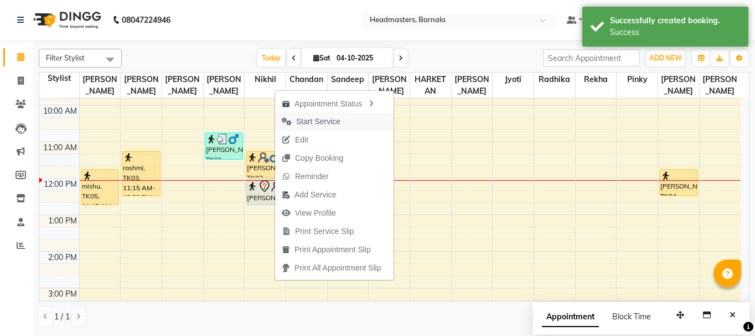
click at [306, 117] on span "Start Service" at bounding box center [318, 122] width 44 height 12
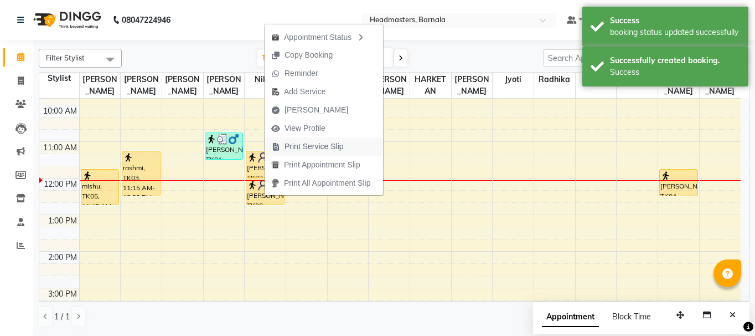
click at [305, 140] on span "Print Service Slip" at bounding box center [308, 146] width 86 height 18
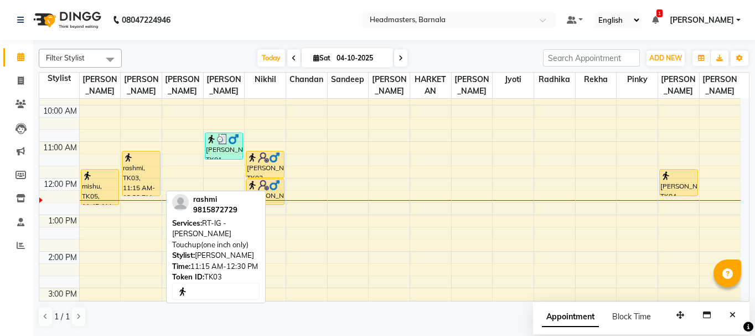
click at [150, 176] on div "rashmi, TK03, 11:15 AM-12:30 PM, RT-IG - [PERSON_NAME] Touchup(one inch only)" at bounding box center [141, 173] width 38 height 44
select select "1"
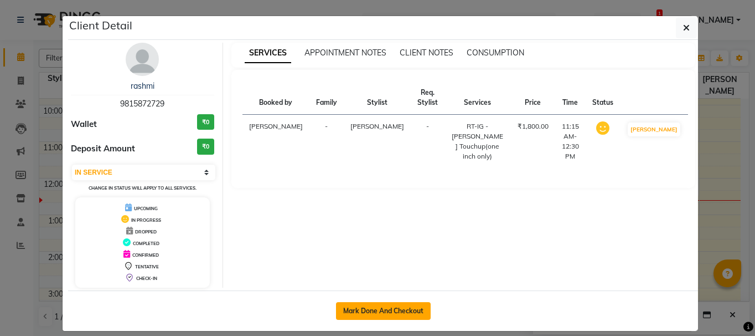
click at [348, 310] on button "Mark Done And Checkout" at bounding box center [383, 311] width 95 height 18
select select "service"
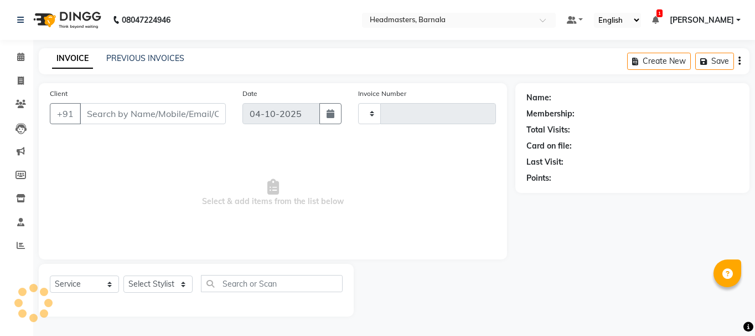
type input "4970"
select select "7526"
type input "9815872729"
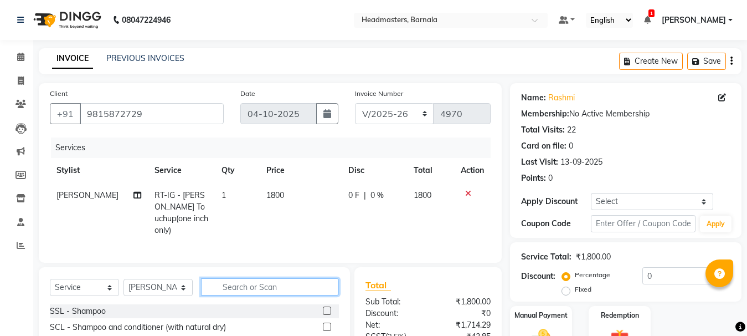
click at [254, 284] on input "text" at bounding box center [270, 286] width 138 height 17
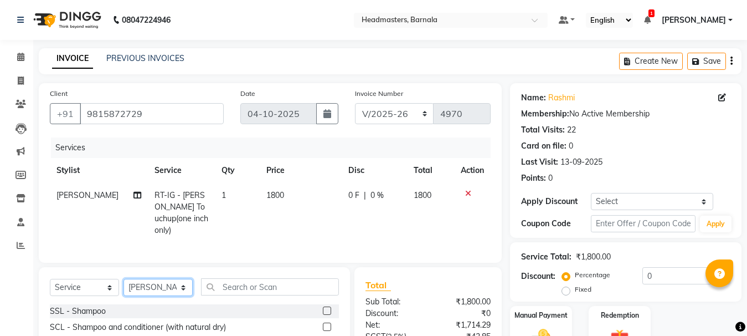
click at [184, 284] on select "Select Stylist [PERSON_NAME] [PERSON_NAME] [PERSON_NAME] [PERSON_NAME] Nikhil […" at bounding box center [157, 287] width 69 height 17
select select "67282"
click at [123, 279] on select "Select Stylist [PERSON_NAME] [PERSON_NAME] [PERSON_NAME] [PERSON_NAME] Nikhil […" at bounding box center [157, 287] width 69 height 17
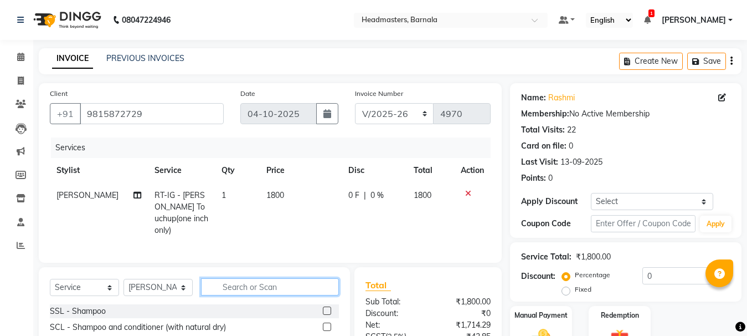
click at [267, 285] on input "text" at bounding box center [270, 286] width 138 height 17
type input "BLO"
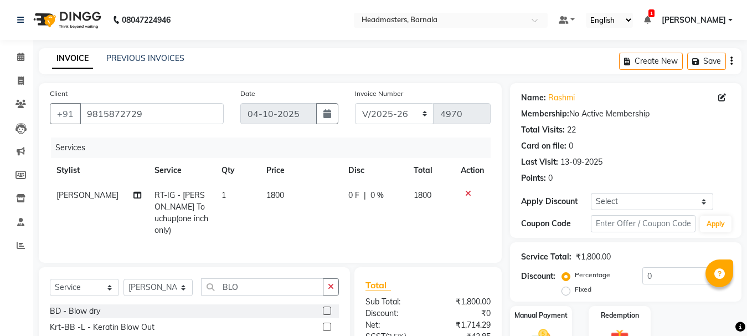
click at [328, 310] on label at bounding box center [327, 310] width 8 height 8
click at [328, 310] on input "checkbox" at bounding box center [326, 310] width 7 height 7
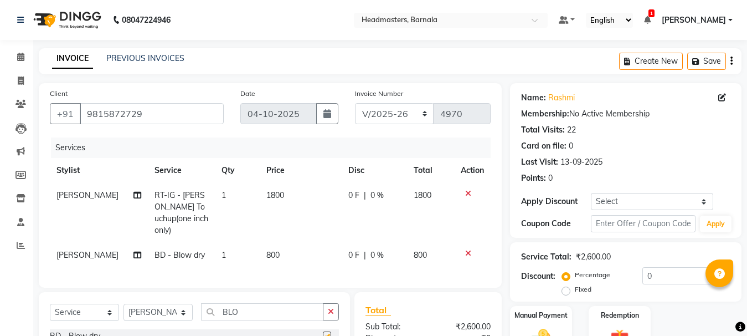
checkbox input "false"
click at [575, 290] on label "Fixed" at bounding box center [583, 289] width 17 height 10
click at [564, 290] on input "Fixed" at bounding box center [568, 289] width 8 height 8
radio input "true"
click at [652, 274] on input "0" at bounding box center [686, 275] width 88 height 17
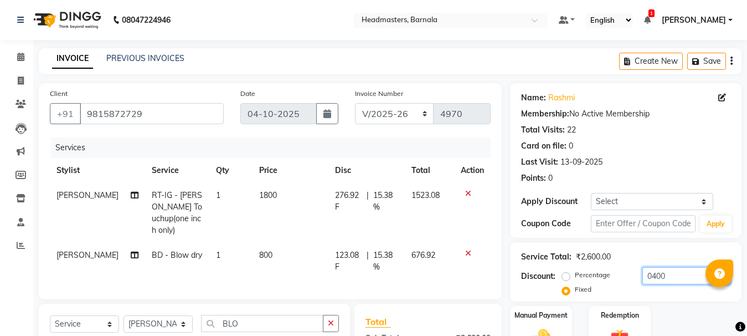
scroll to position [144, 0]
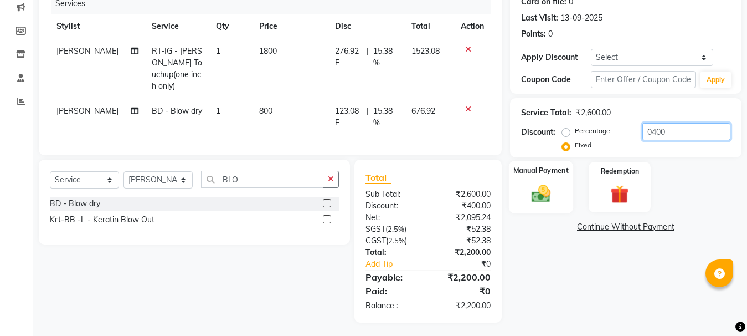
type input "0400"
click at [548, 187] on img at bounding box center [541, 193] width 31 height 22
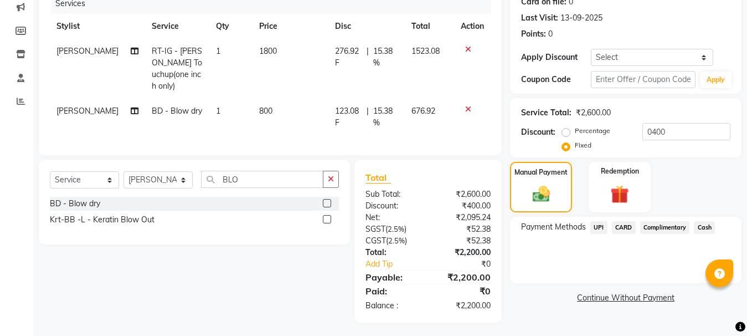
click at [703, 225] on span "Cash" at bounding box center [704, 227] width 21 height 13
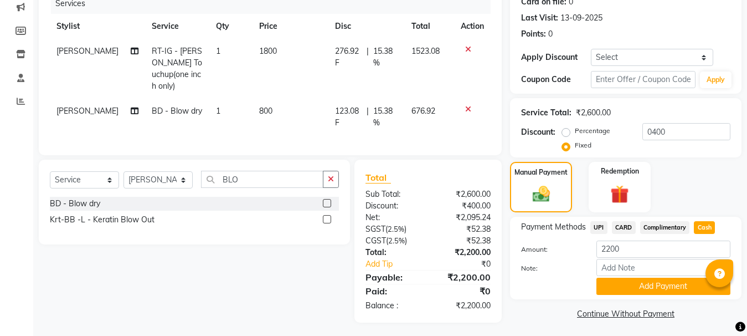
scroll to position [147, 0]
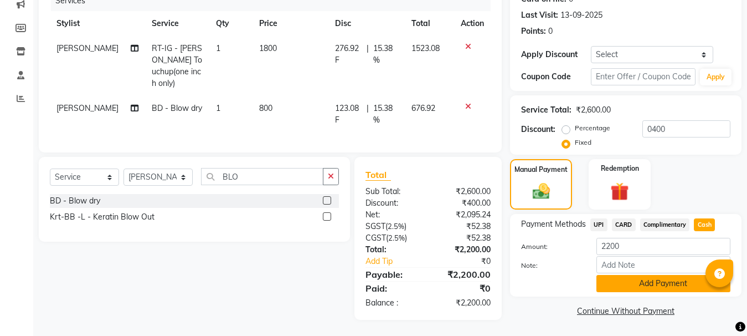
click at [663, 279] on button "Add Payment" at bounding box center [663, 283] width 134 height 17
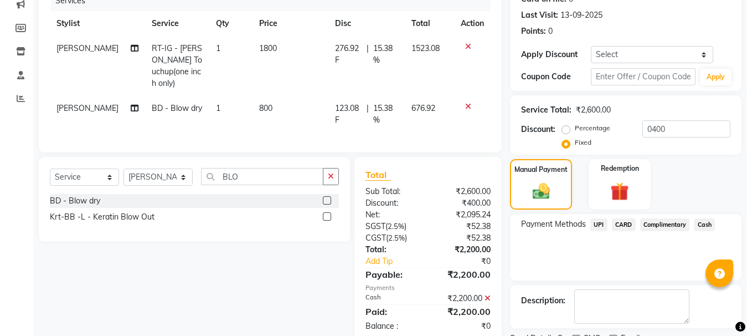
scroll to position [193, 0]
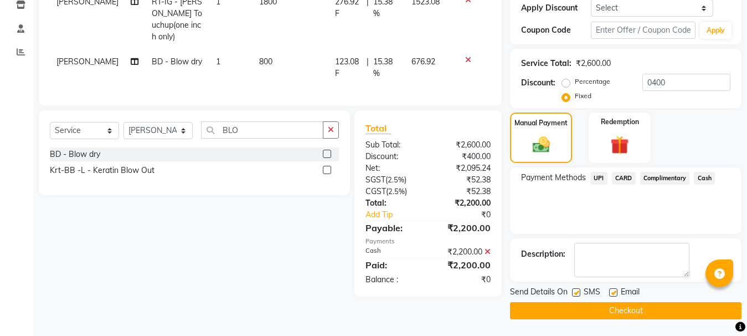
click at [608, 310] on button "Checkout" at bounding box center [625, 310] width 231 height 17
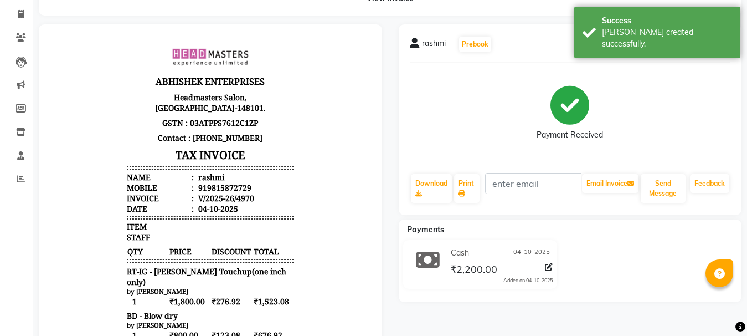
scroll to position [111, 0]
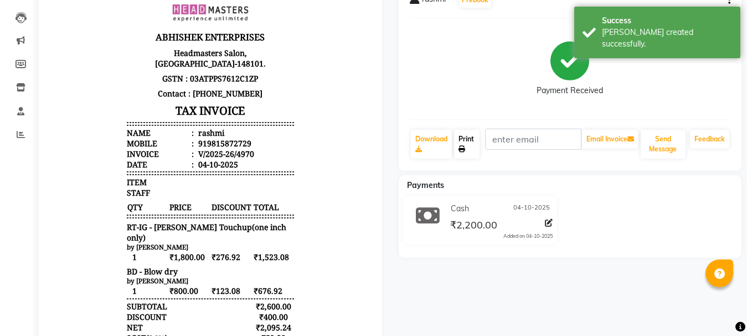
click at [469, 150] on link "Print" at bounding box center [466, 144] width 25 height 29
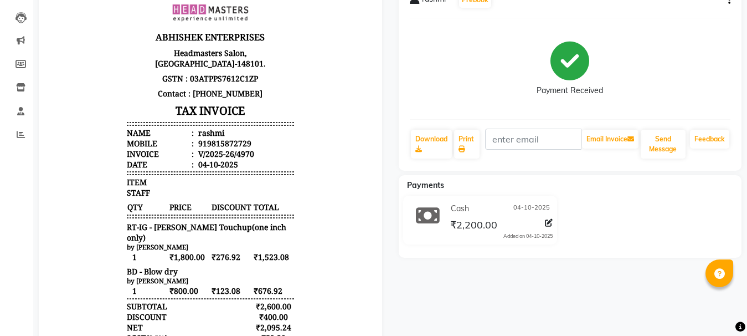
select select "service"
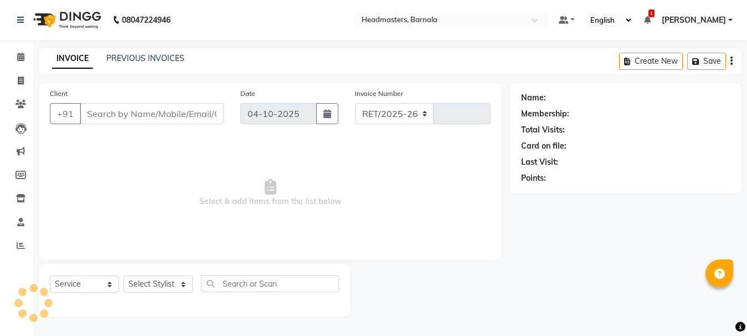
select select "7526"
type input "4971"
type input "9815872729"
select select "67282"
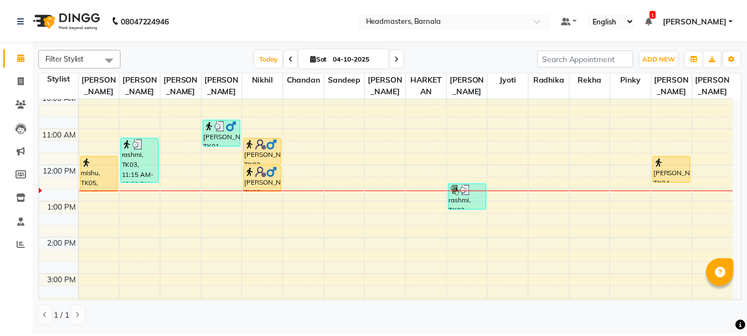
scroll to position [58, 0]
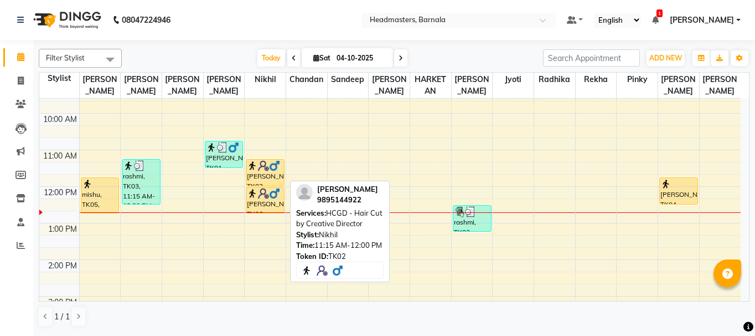
click at [270, 168] on img at bounding box center [274, 165] width 11 height 11
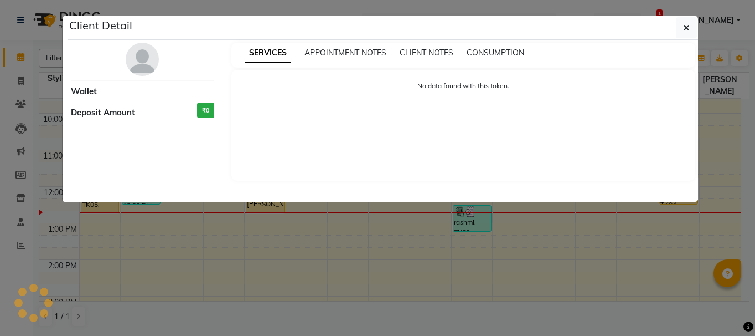
select select "1"
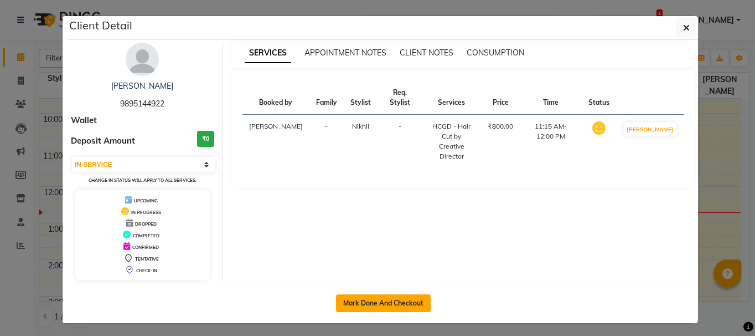
click at [352, 295] on button "Mark Done And Checkout" at bounding box center [383, 303] width 95 height 18
select select "service"
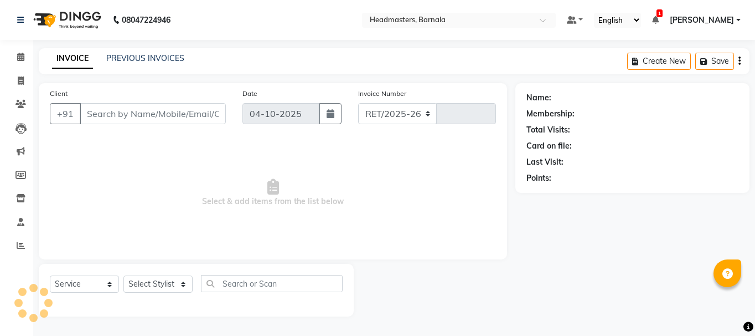
select select "7526"
type input "4971"
type input "9895144922"
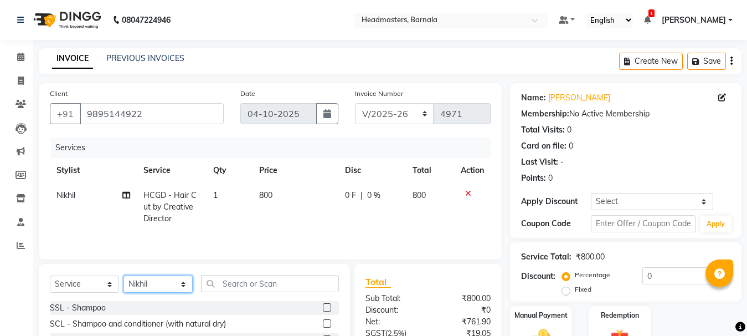
click at [184, 282] on select "Select Stylist [PERSON_NAME] [PERSON_NAME] [PERSON_NAME] [PERSON_NAME] Nikhil […" at bounding box center [157, 283] width 69 height 17
select select "67280"
click at [123, 275] on select "Select Stylist [PERSON_NAME] [PERSON_NAME] [PERSON_NAME] [PERSON_NAME] Nikhil […" at bounding box center [157, 283] width 69 height 17
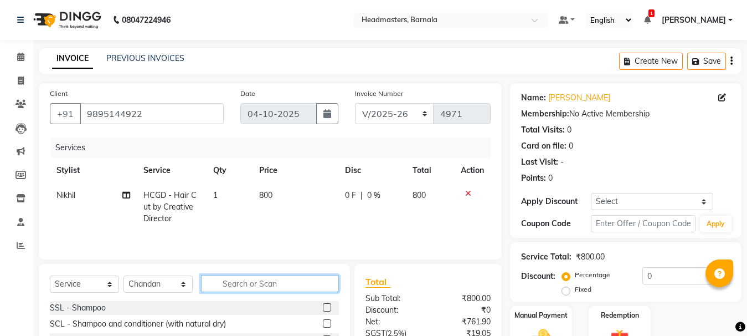
click at [216, 283] on input "text" at bounding box center [270, 283] width 138 height 17
click at [270, 289] on input "text" at bounding box center [270, 283] width 138 height 17
click at [217, 282] on input "text" at bounding box center [270, 283] width 138 height 17
type input "HEAD"
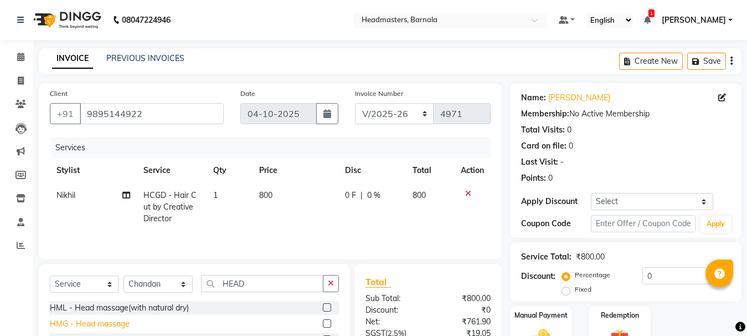
click at [123, 322] on div "HMG - Head massage" at bounding box center [90, 324] width 80 height 12
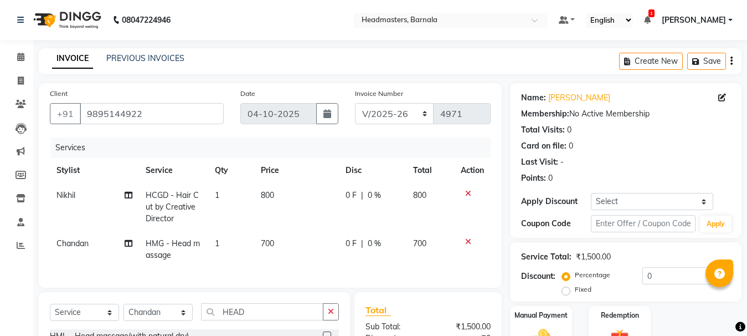
checkbox input "false"
click at [575, 288] on label "Fixed" at bounding box center [583, 289] width 17 height 10
click at [567, 288] on input "Fixed" at bounding box center [568, 289] width 8 height 8
radio input "true"
click at [668, 274] on input "0" at bounding box center [686, 275] width 88 height 17
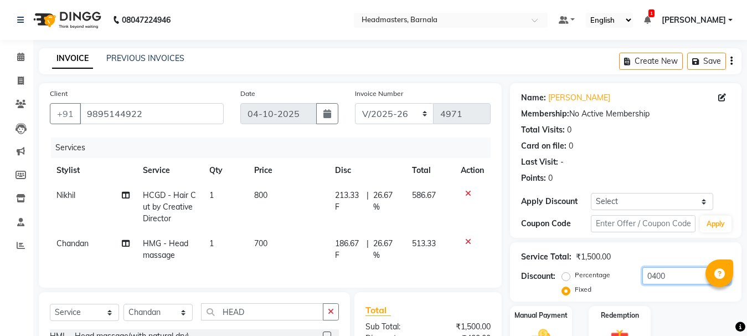
scroll to position [145, 0]
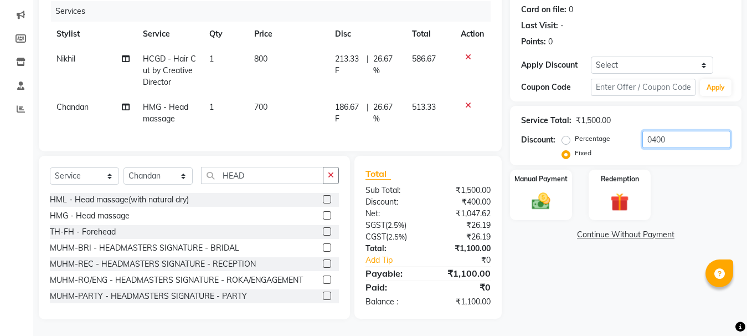
drag, startPoint x: 689, startPoint y: 129, endPoint x: 173, endPoint y: 173, distance: 518.0
click at [173, 173] on div "Client [PHONE_NUMBER] Date [DATE] Invoice Number RET/2025-26 V/[PHONE_NUMBER] S…" at bounding box center [389, 133] width 719 height 372
type input "600"
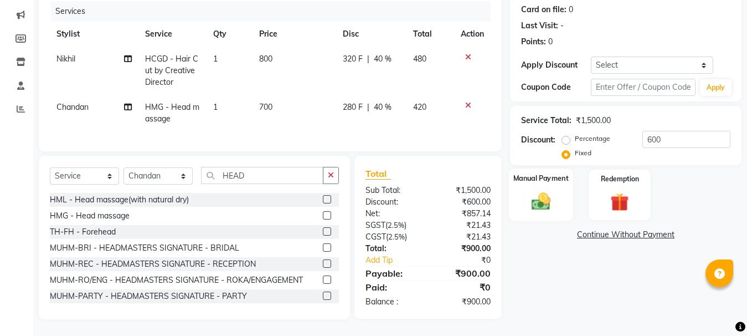
drag, startPoint x: 554, startPoint y: 189, endPoint x: 585, endPoint y: 191, distance: 31.1
click at [553, 191] on img at bounding box center [541, 201] width 30 height 21
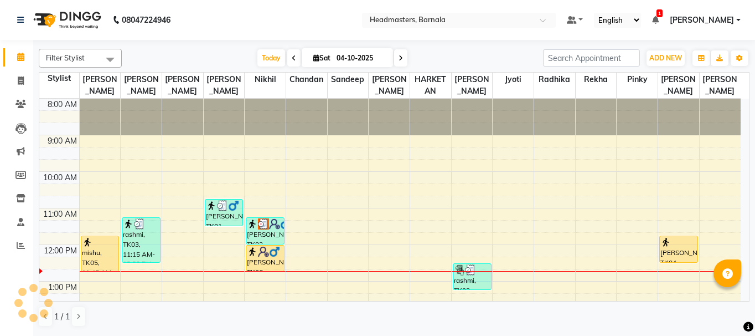
scroll to position [147, 0]
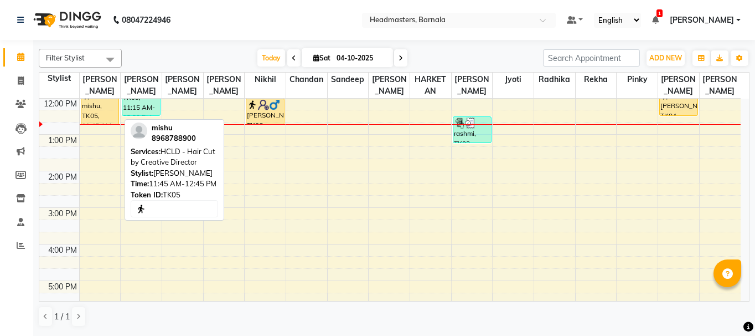
click at [90, 107] on div "mishu, TK05, 11:45 AM-12:45 PM, HCLD - Hair Cut by Creative Director" at bounding box center [100, 106] width 38 height 35
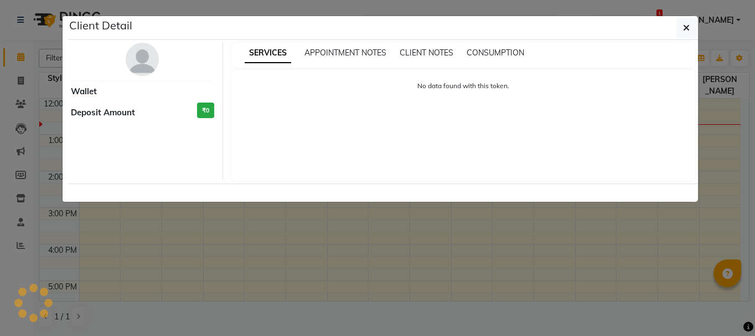
select select "1"
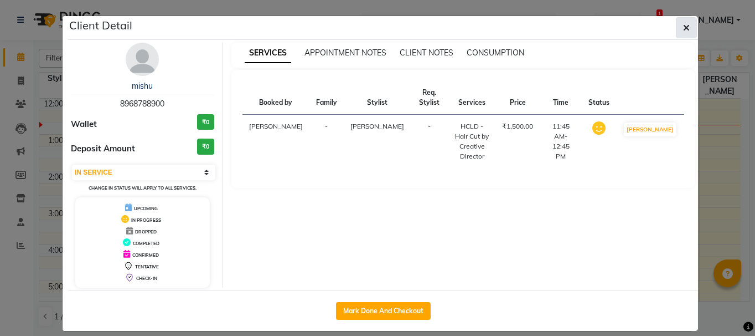
click at [683, 26] on icon "button" at bounding box center [686, 27] width 7 height 9
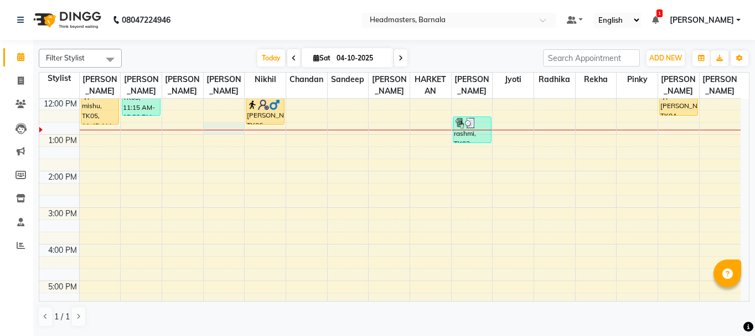
click at [227, 133] on div "8:00 AM 9:00 AM 10:00 AM 11:00 AM 12:00 PM 1:00 PM 2:00 PM 3:00 PM 4:00 PM 5:00…" at bounding box center [390, 189] width 702 height 475
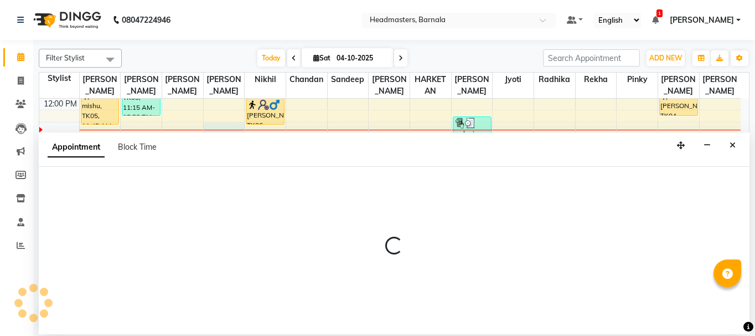
select select "67277"
select select "tentative"
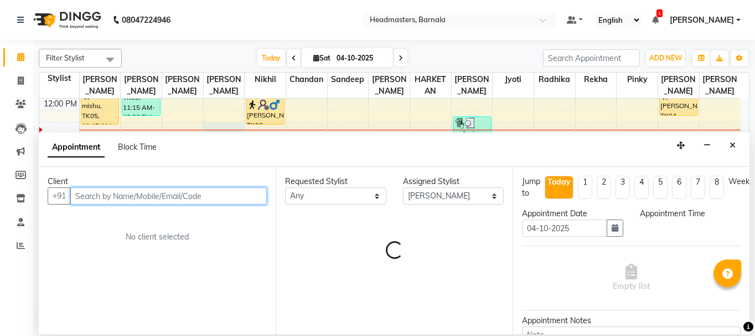
select select "765"
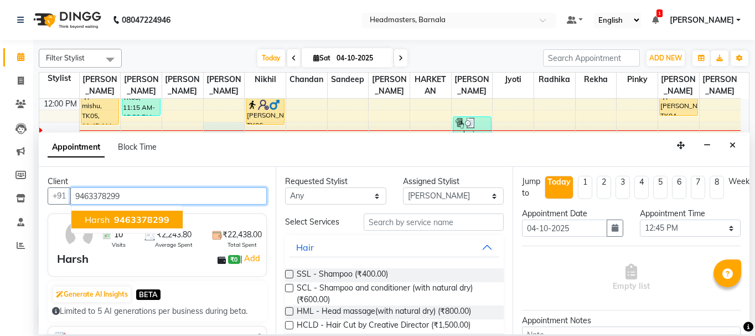
click at [113, 215] on ngb-highlight "9463378299" at bounding box center [141, 219] width 58 height 11
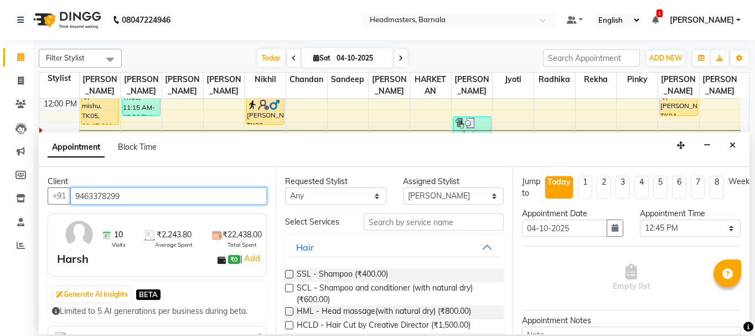
type input "9463378299"
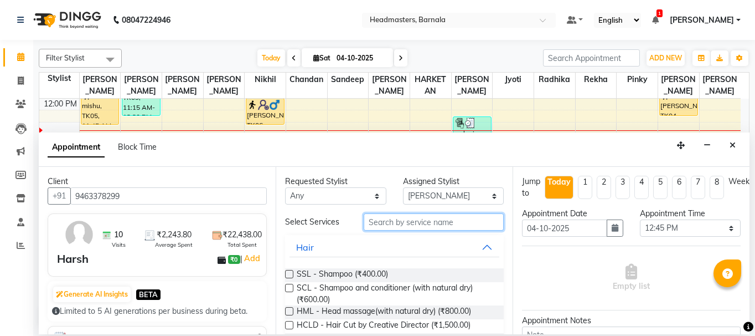
click at [399, 222] on input "text" at bounding box center [434, 221] width 140 height 17
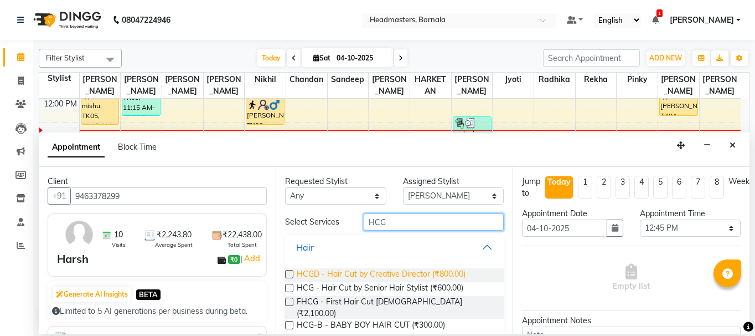
type input "HCG"
click at [436, 271] on span "HCGD - Hair Cut by Creative Director (₹800.00)" at bounding box center [381, 275] width 169 height 14
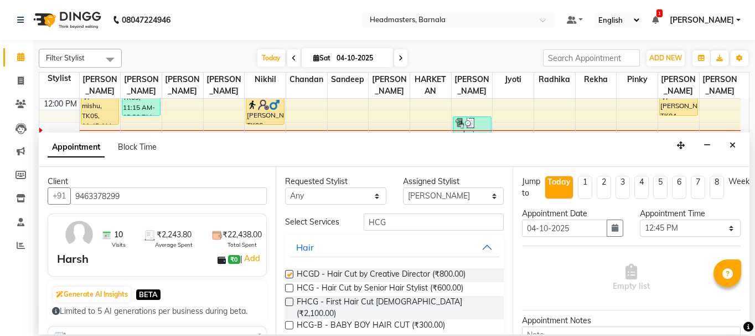
checkbox input "false"
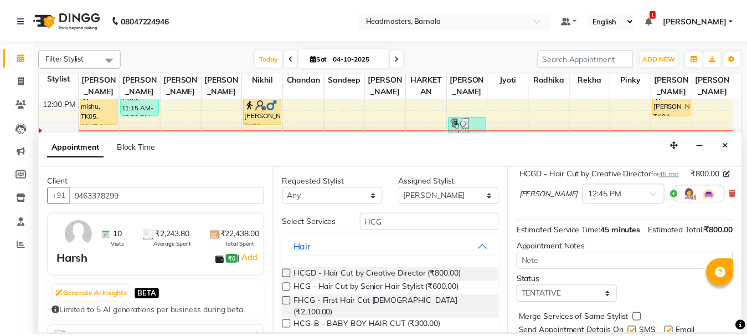
scroll to position [156, 0]
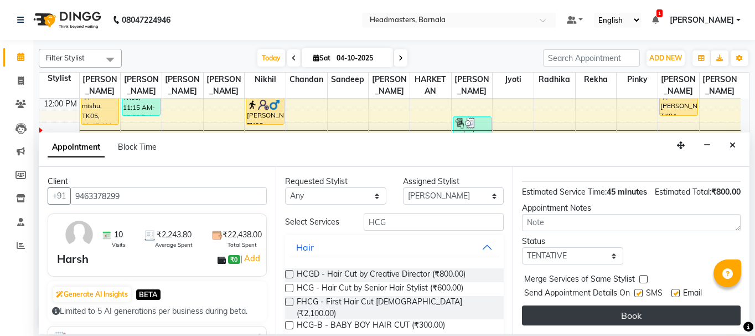
click at [677, 312] on button "Book" at bounding box center [631, 315] width 219 height 20
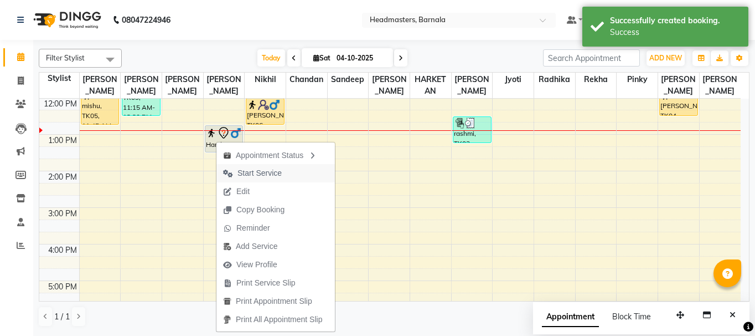
click at [249, 171] on span "Start Service" at bounding box center [260, 173] width 44 height 12
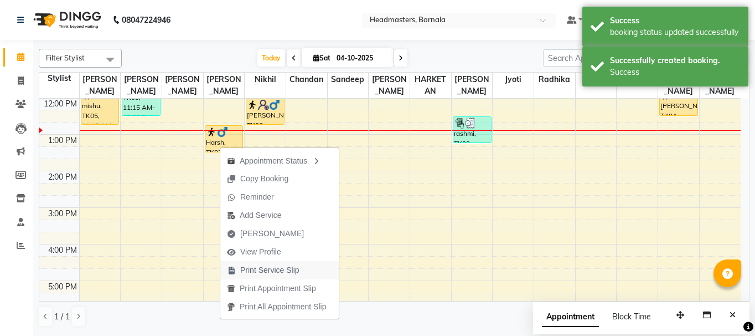
click at [256, 265] on span "Print Service Slip" at bounding box center [269, 270] width 59 height 12
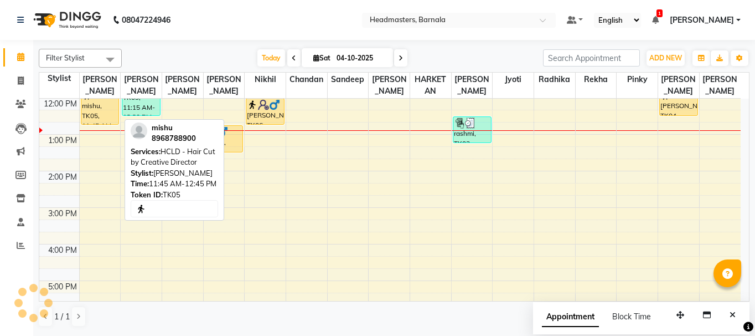
click at [86, 114] on div "mishu, TK05, 11:45 AM-12:45 PM, HCLD - Hair Cut by Creative Director" at bounding box center [100, 106] width 38 height 35
select select "1"
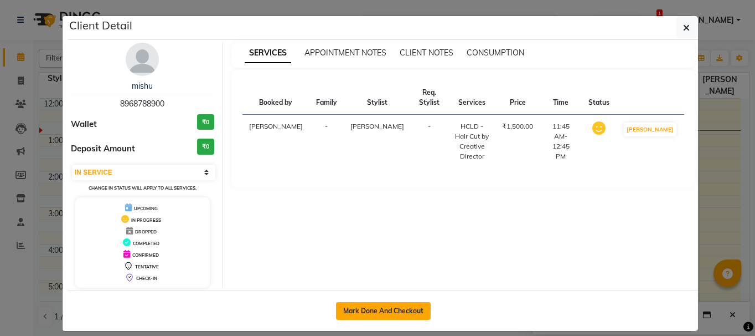
click at [394, 306] on button "Mark Done And Checkout" at bounding box center [383, 311] width 95 height 18
select select "service"
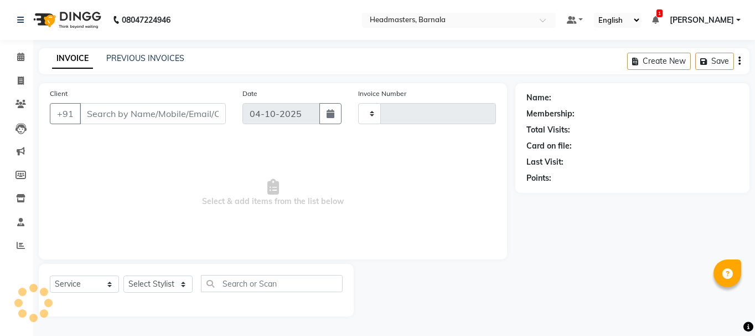
type input "4971"
select select "7526"
type input "8968788900"
select select "67274"
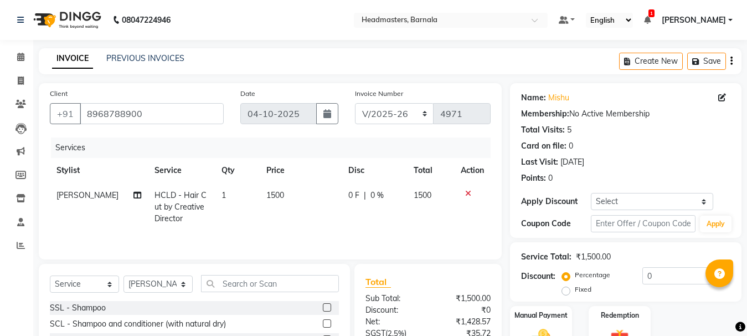
click at [575, 290] on label "Fixed" at bounding box center [583, 289] width 17 height 10
click at [565, 290] on input "Fixed" at bounding box center [568, 289] width 8 height 8
radio input "true"
click at [657, 277] on input "0" at bounding box center [686, 275] width 88 height 17
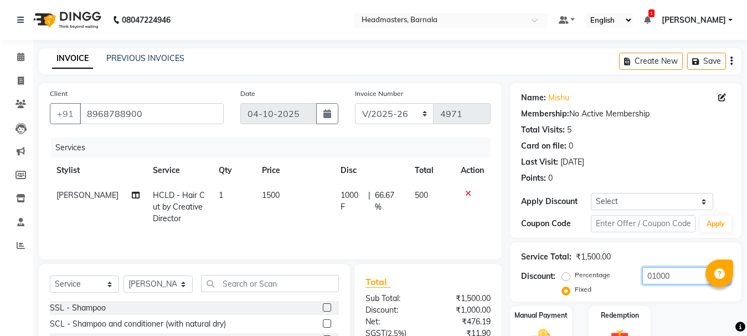
scroll to position [108, 0]
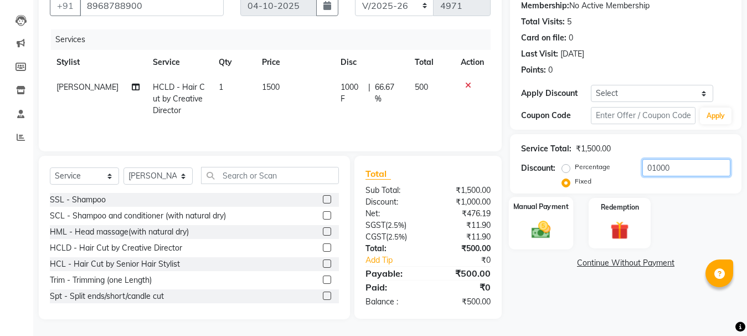
type input "01000"
click at [514, 202] on label "Manual Payment" at bounding box center [540, 206] width 55 height 11
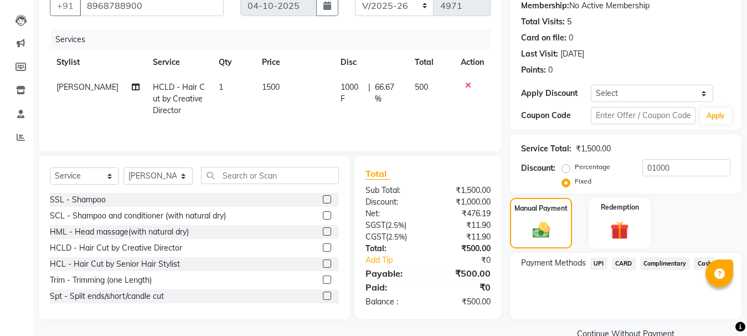
click at [597, 266] on span "UPI" at bounding box center [598, 263] width 17 height 13
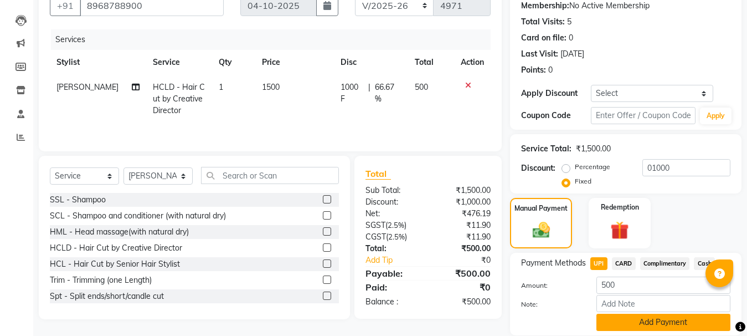
scroll to position [147, 0]
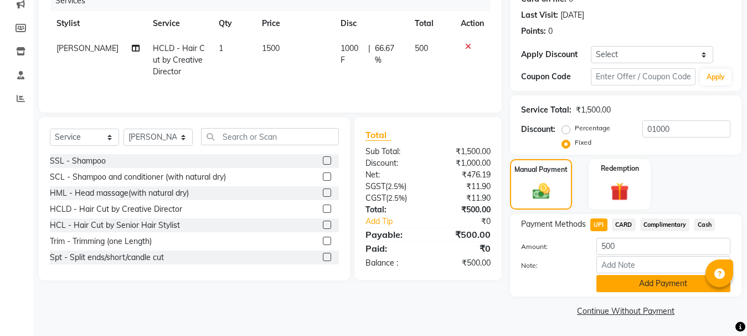
click at [676, 284] on button "Add Payment" at bounding box center [663, 283] width 134 height 17
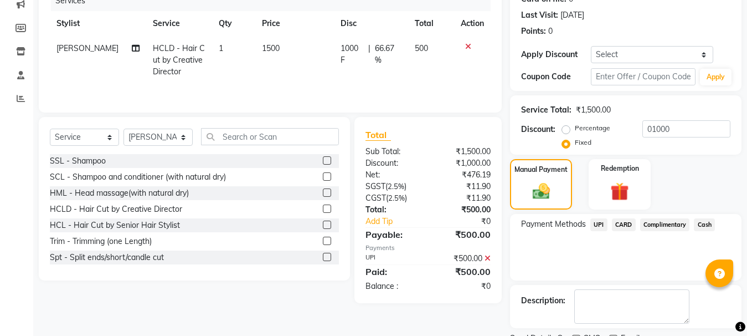
scroll to position [193, 0]
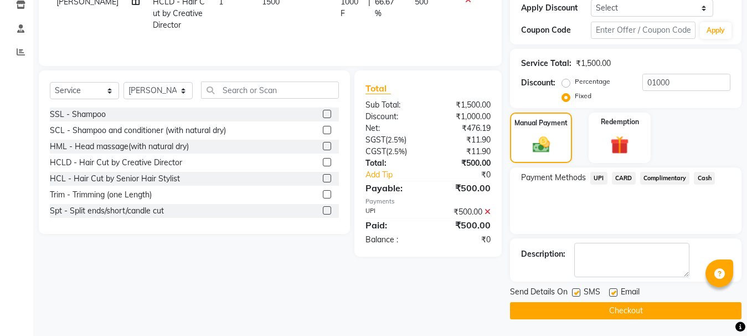
click at [617, 311] on button "Checkout" at bounding box center [625, 310] width 231 height 17
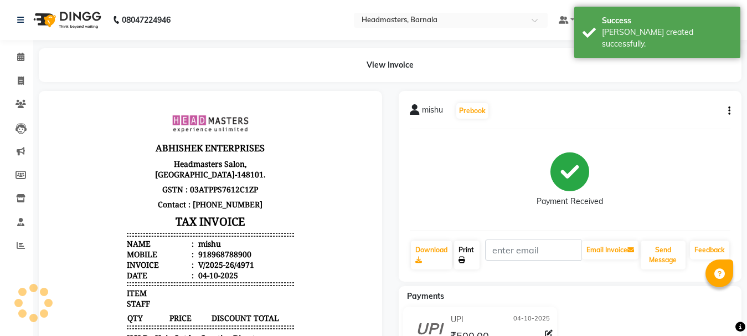
click at [466, 256] on link "Print" at bounding box center [466, 254] width 25 height 29
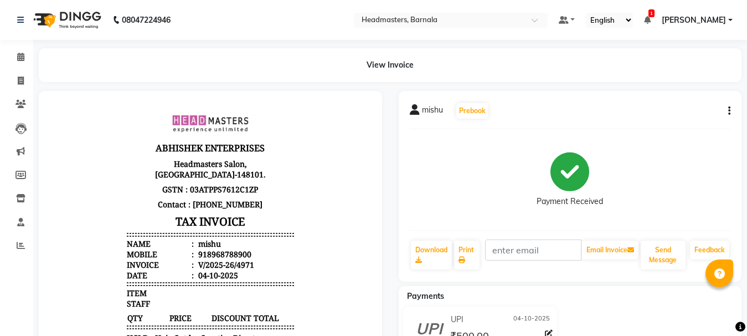
select select "service"
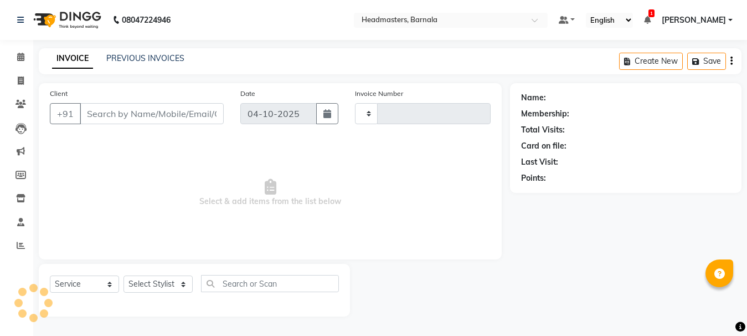
type input "4972"
select select "7526"
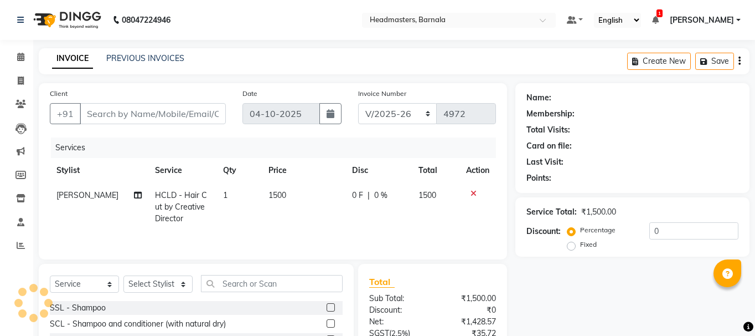
type input "8968788900"
select select "67274"
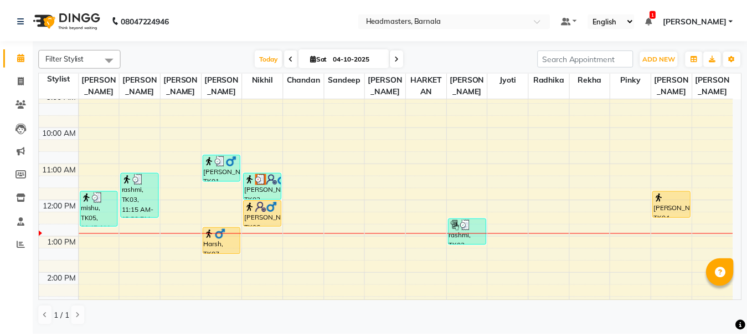
scroll to position [66, 0]
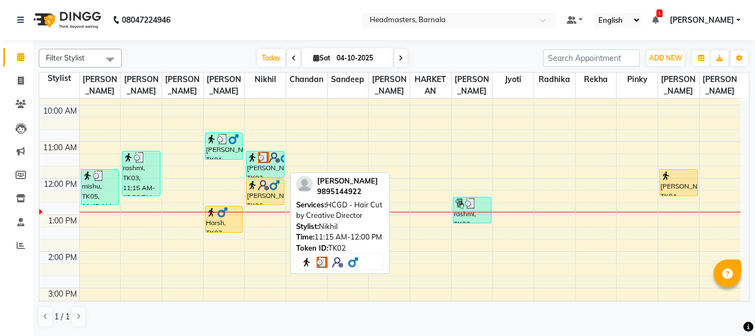
click at [255, 156] on img at bounding box center [252, 157] width 11 height 11
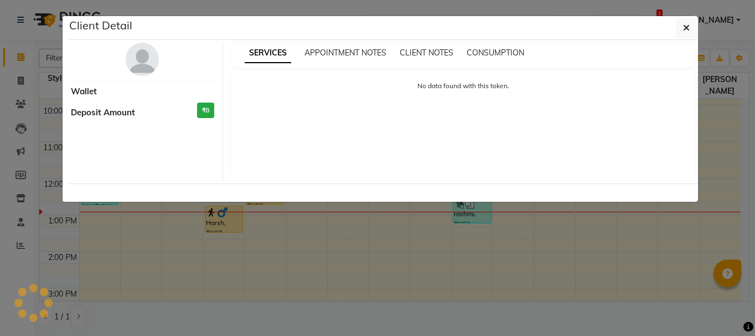
select select "3"
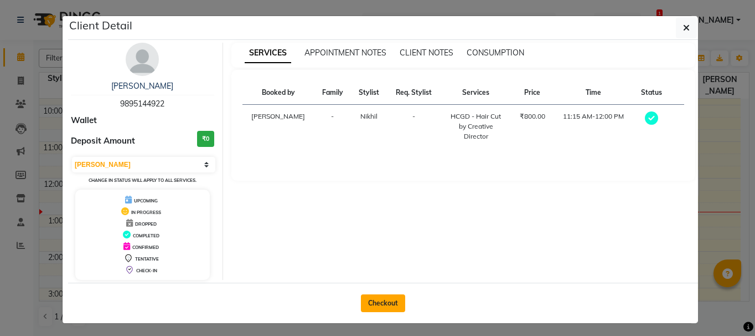
click at [378, 303] on button "Checkout" at bounding box center [383, 303] width 44 height 18
select select "service"
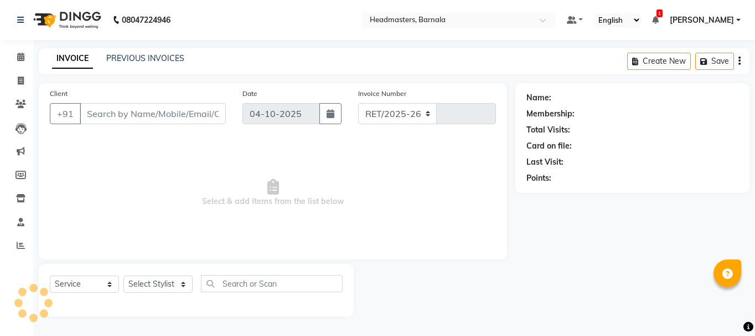
select select "7526"
type input "4972"
type input "9895144922"
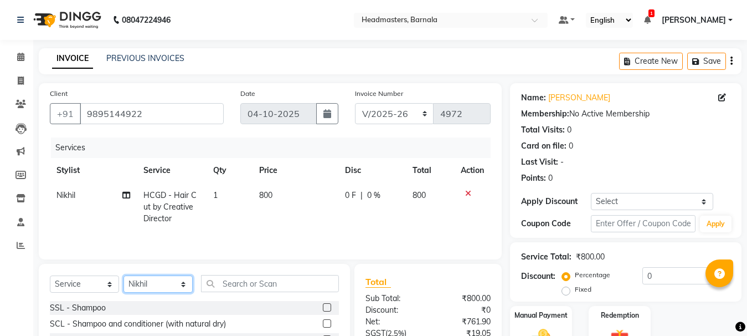
click at [181, 279] on select "Select Stylist [PERSON_NAME] [PERSON_NAME] [PERSON_NAME] [PERSON_NAME] Nikhil […" at bounding box center [157, 283] width 69 height 17
select select "67280"
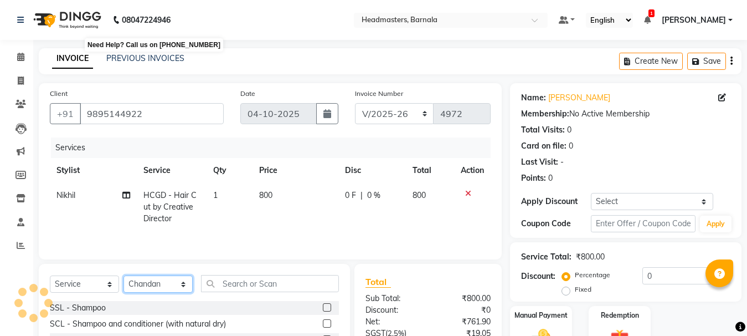
click at [123, 275] on select "Select Stylist [PERSON_NAME] [PERSON_NAME] [PERSON_NAME] [PERSON_NAME] Nikhil […" at bounding box center [157, 283] width 69 height 17
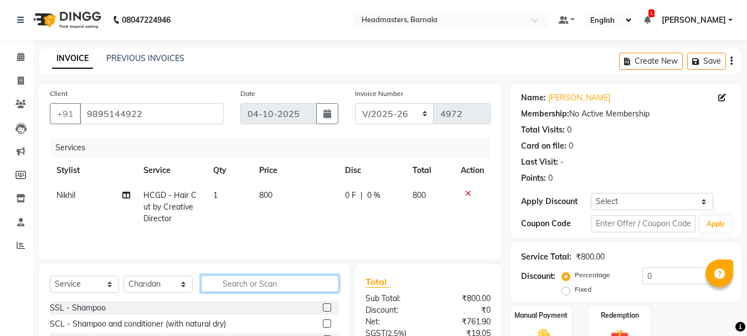
click at [264, 285] on input "text" at bounding box center [270, 283] width 138 height 17
click at [246, 289] on input "text" at bounding box center [270, 283] width 138 height 17
type input "HEAD"
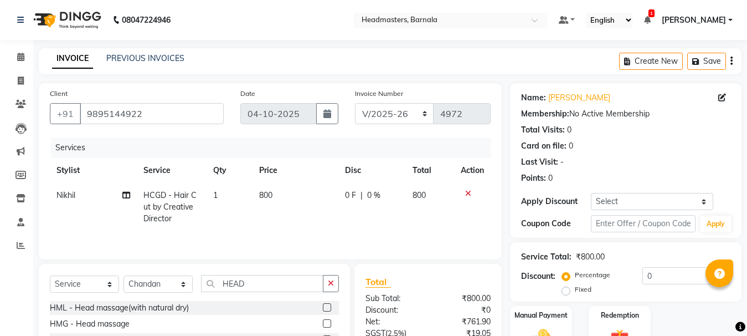
click at [323, 327] on label at bounding box center [327, 323] width 8 height 8
click at [323, 327] on input "checkbox" at bounding box center [326, 323] width 7 height 7
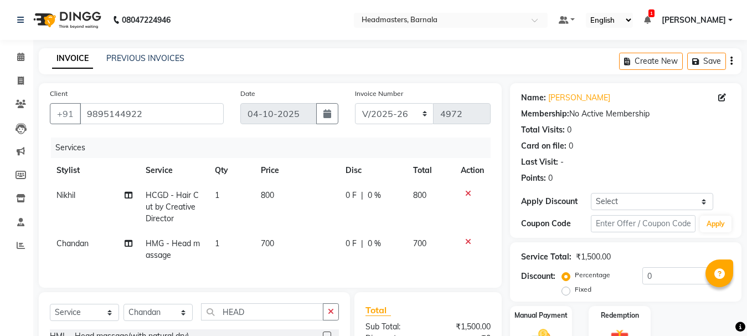
checkbox input "false"
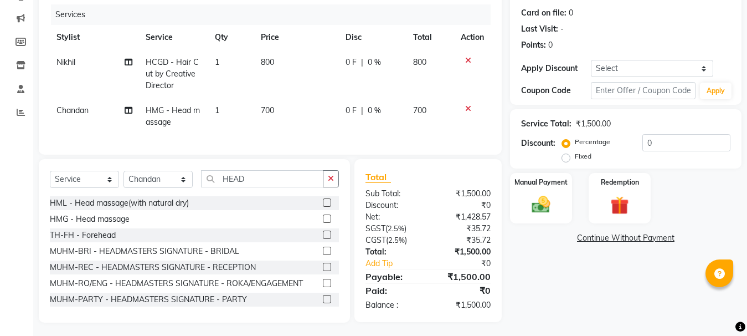
click at [575, 155] on label "Fixed" at bounding box center [583, 156] width 17 height 10
click at [569, 155] on input "Fixed" at bounding box center [568, 156] width 8 height 8
radio input "true"
click at [673, 142] on input "0" at bounding box center [686, 142] width 88 height 17
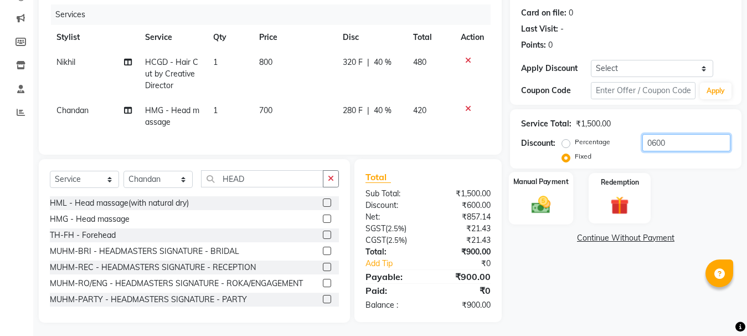
type input "0600"
click at [533, 204] on img at bounding box center [541, 204] width 31 height 22
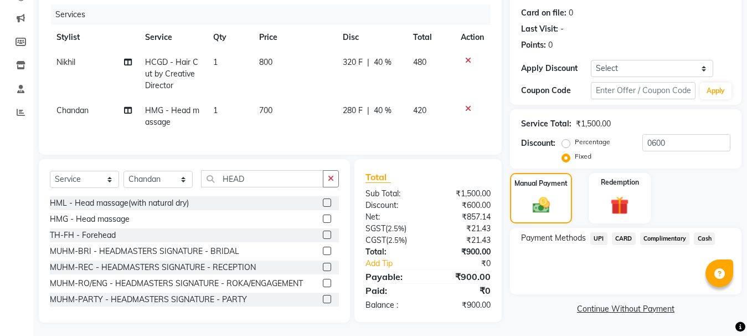
click at [704, 232] on span "Cash" at bounding box center [704, 238] width 21 height 13
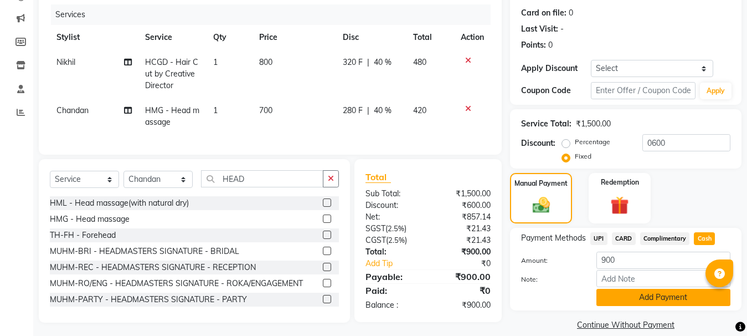
click at [687, 299] on button "Add Payment" at bounding box center [663, 297] width 134 height 17
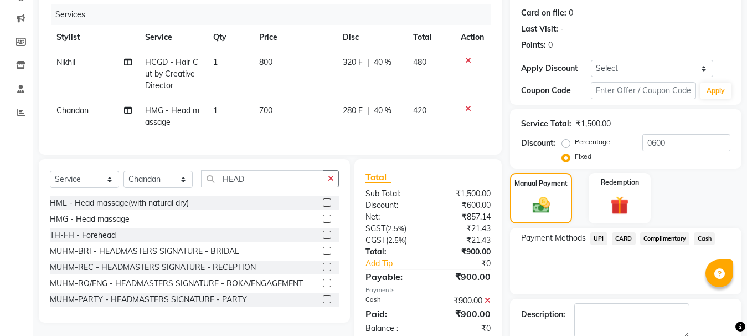
scroll to position [193, 0]
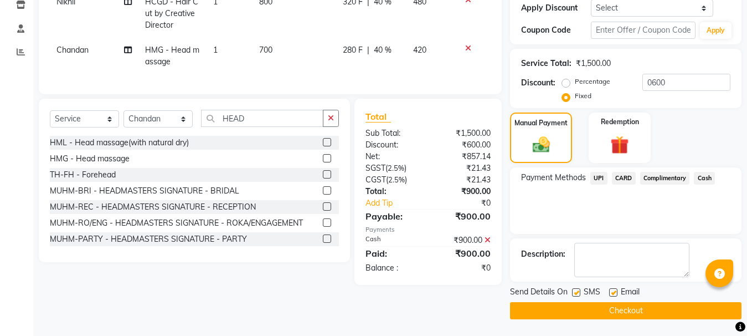
click at [634, 308] on button "Checkout" at bounding box center [625, 310] width 231 height 17
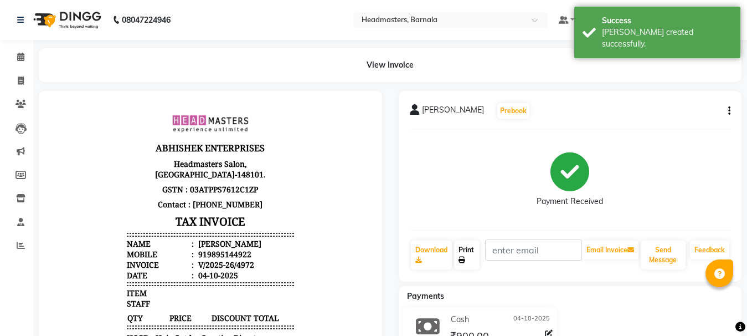
click at [475, 259] on link "Print" at bounding box center [466, 254] width 25 height 29
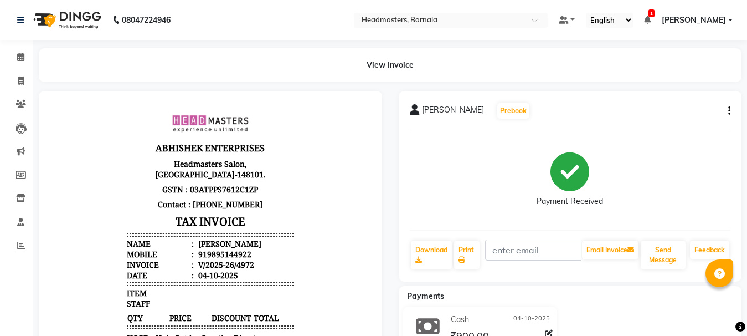
select select "service"
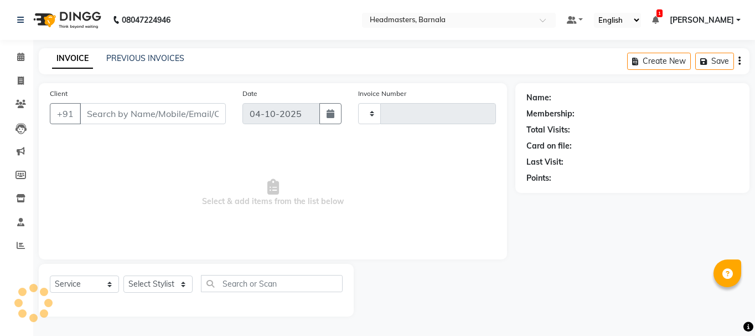
type input "4973"
select select "7526"
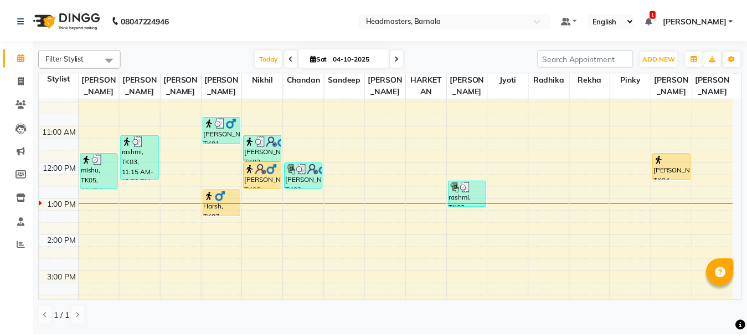
scroll to position [73, 0]
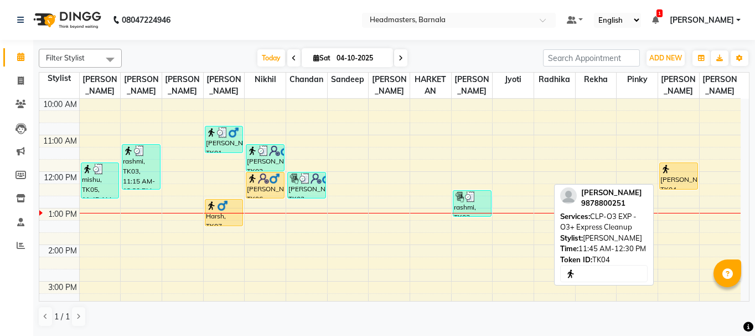
click at [677, 169] on div at bounding box center [679, 168] width 37 height 11
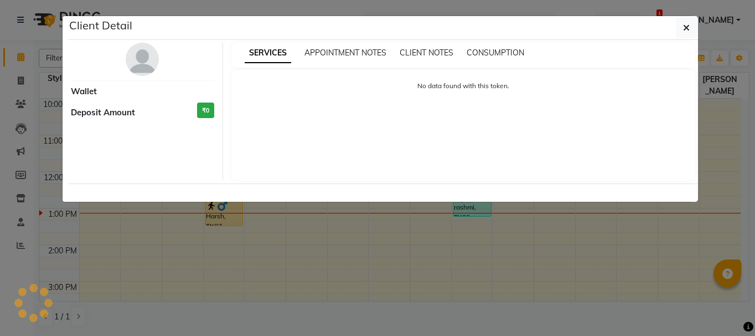
select select "1"
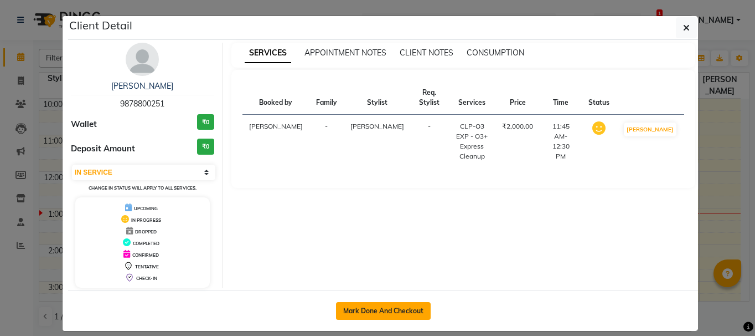
click at [379, 312] on button "Mark Done And Checkout" at bounding box center [383, 311] width 95 height 18
select select "service"
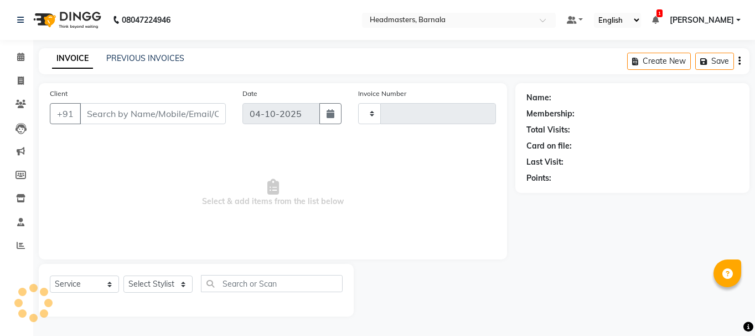
type input "4973"
select select "7526"
type input "9878800251"
select select "67287"
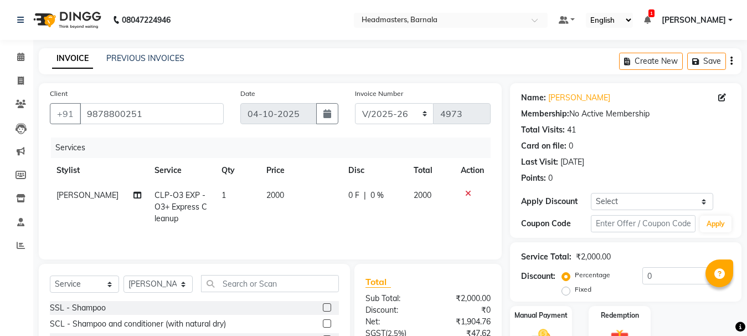
click at [575, 294] on label "Fixed" at bounding box center [583, 289] width 17 height 10
click at [567, 293] on input "Fixed" at bounding box center [568, 289] width 8 height 8
radio input "true"
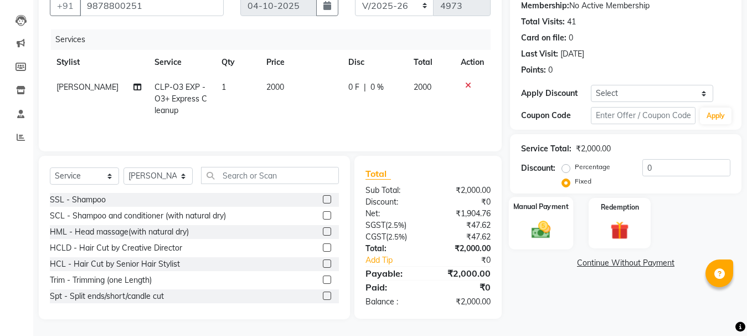
click at [546, 238] on img at bounding box center [541, 229] width 31 height 22
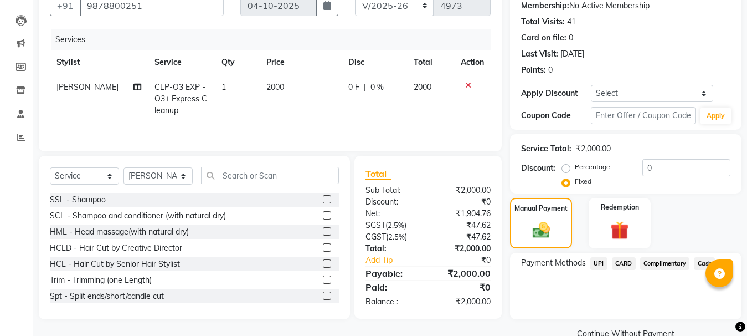
click at [702, 262] on span "Cash" at bounding box center [704, 263] width 21 height 13
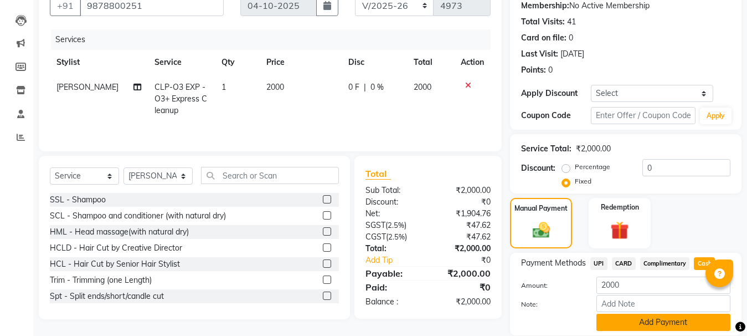
scroll to position [147, 0]
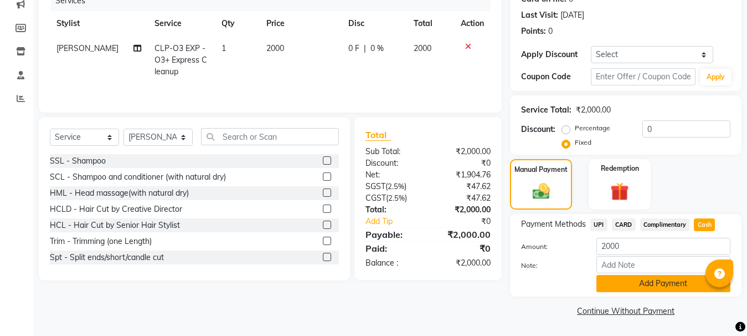
click at [646, 283] on button "Add Payment" at bounding box center [663, 283] width 134 height 17
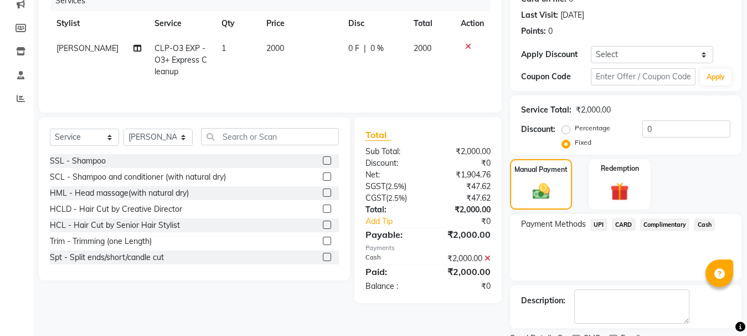
scroll to position [193, 0]
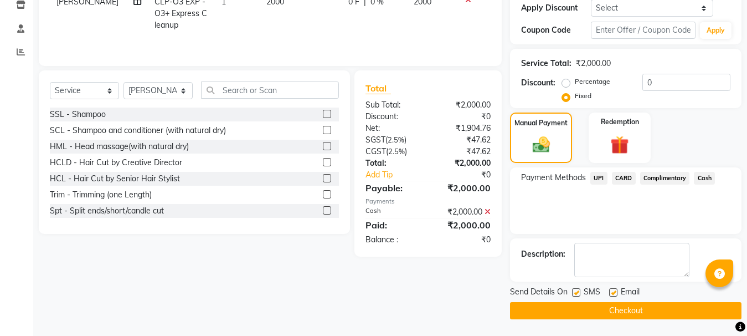
click at [578, 293] on label at bounding box center [576, 292] width 8 height 8
click at [578, 293] on input "checkbox" at bounding box center [575, 292] width 7 height 7
checkbox input "false"
click at [615, 292] on label at bounding box center [613, 292] width 8 height 8
click at [615, 292] on input "checkbox" at bounding box center [612, 292] width 7 height 7
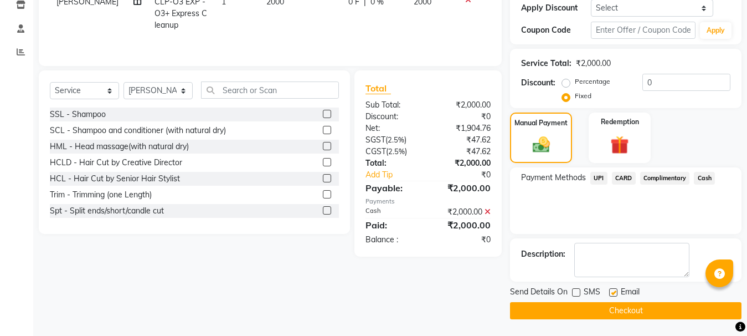
checkbox input "false"
click at [614, 310] on button "Checkout" at bounding box center [625, 310] width 231 height 17
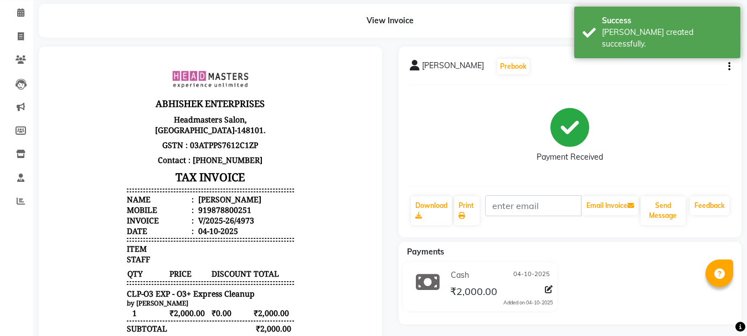
scroll to position [141, 0]
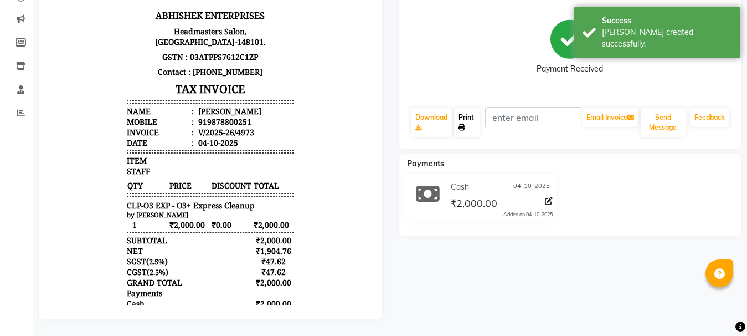
click at [468, 117] on link "Print" at bounding box center [466, 122] width 25 height 29
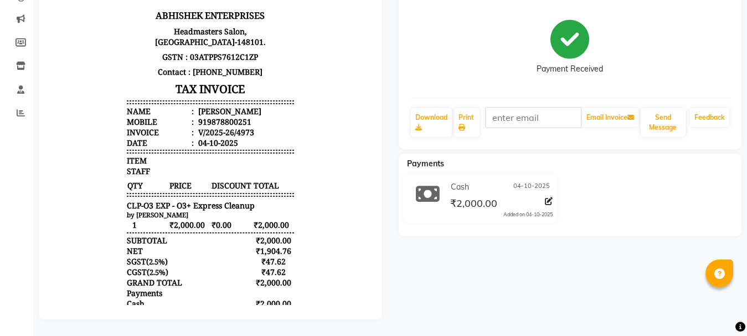
select select "service"
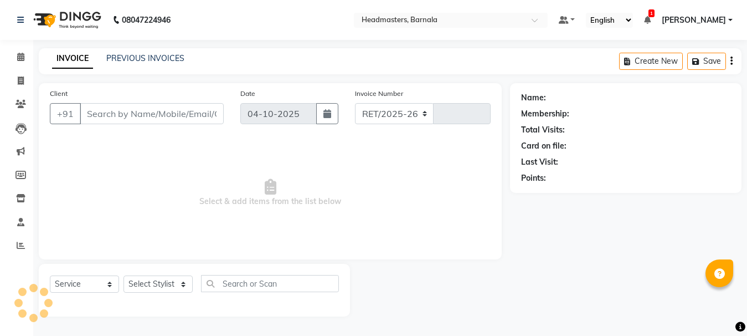
select select "7526"
type input "4974"
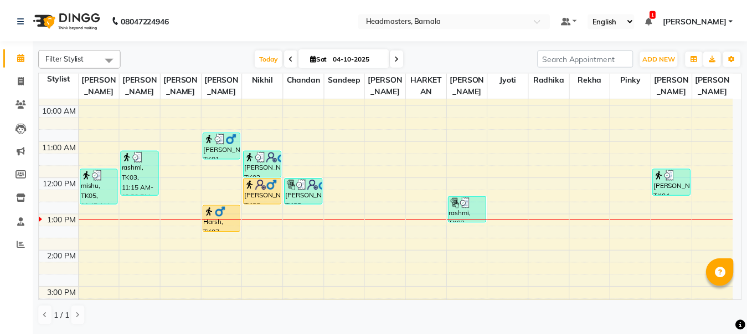
scroll to position [89, 0]
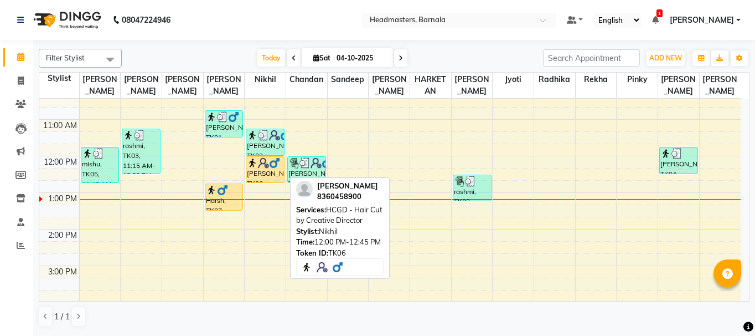
click at [272, 164] on img at bounding box center [274, 162] width 11 height 11
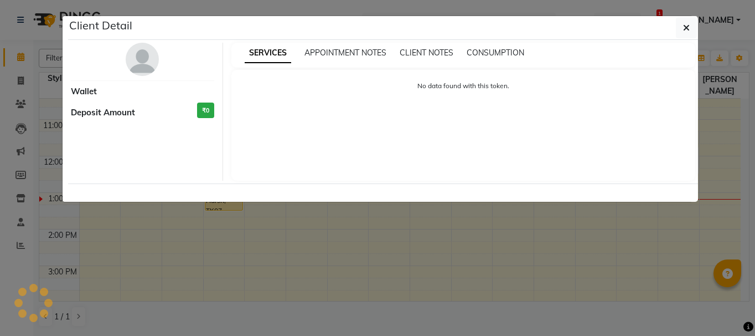
select select "1"
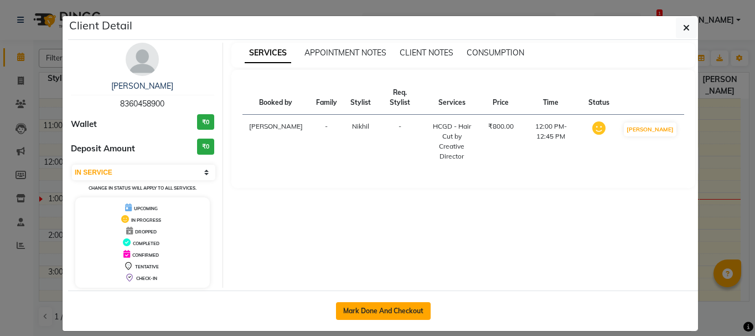
click at [401, 305] on button "Mark Done And Checkout" at bounding box center [383, 311] width 95 height 18
select select "service"
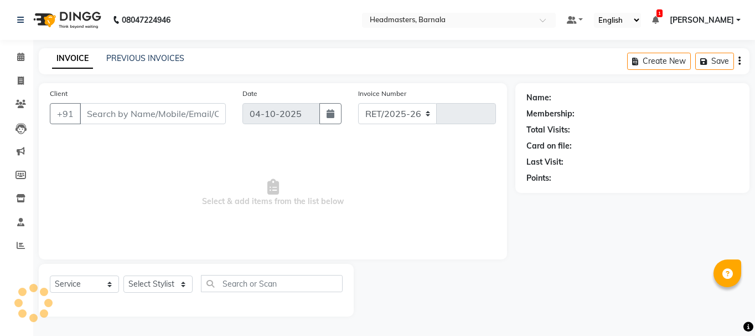
select select "7526"
type input "4974"
type input "8360458900"
select select "67279"
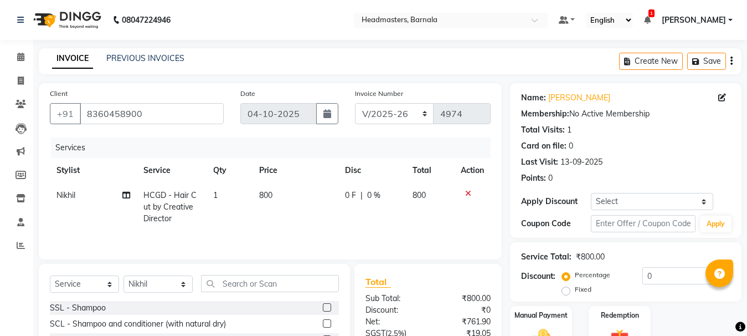
drag, startPoint x: 563, startPoint y: 291, endPoint x: 600, endPoint y: 288, distance: 37.2
click at [575, 291] on label "Fixed" at bounding box center [583, 289] width 17 height 10
click at [569, 291] on input "Fixed" at bounding box center [568, 289] width 8 height 8
radio input "true"
click at [667, 271] on input "0" at bounding box center [686, 275] width 88 height 17
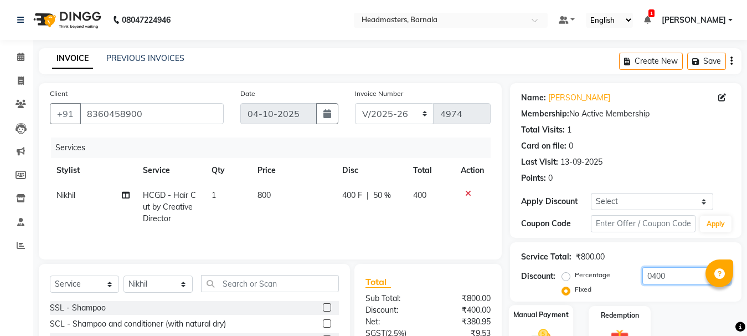
scroll to position [108, 0]
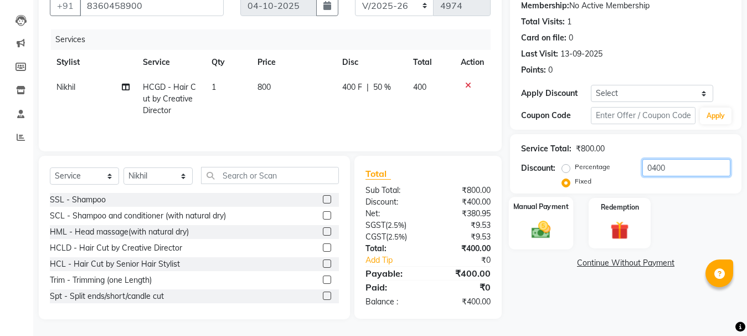
type input "0400"
click at [536, 221] on img at bounding box center [541, 229] width 31 height 22
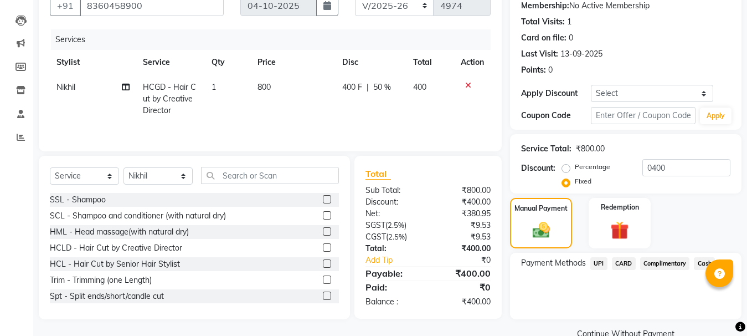
click at [593, 263] on span "UPI" at bounding box center [598, 263] width 17 height 13
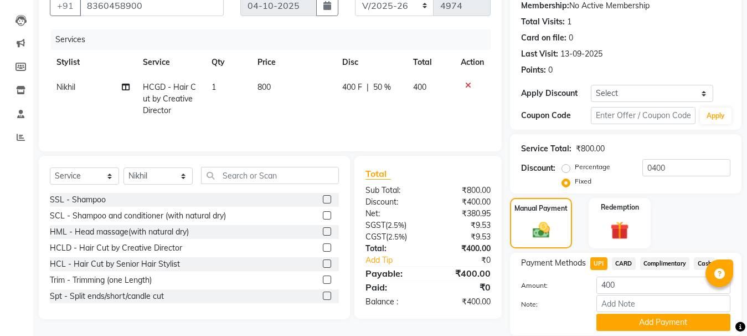
scroll to position [147, 0]
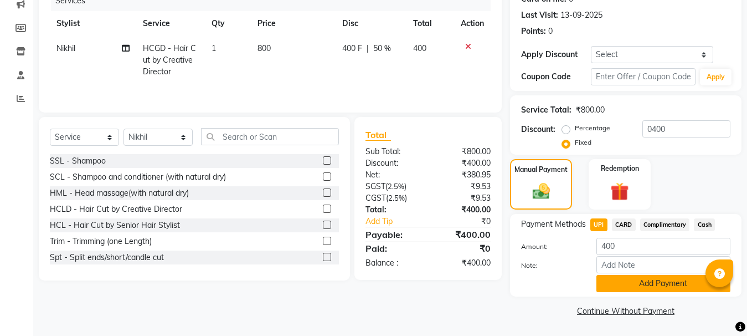
click at [637, 278] on button "Add Payment" at bounding box center [663, 283] width 134 height 17
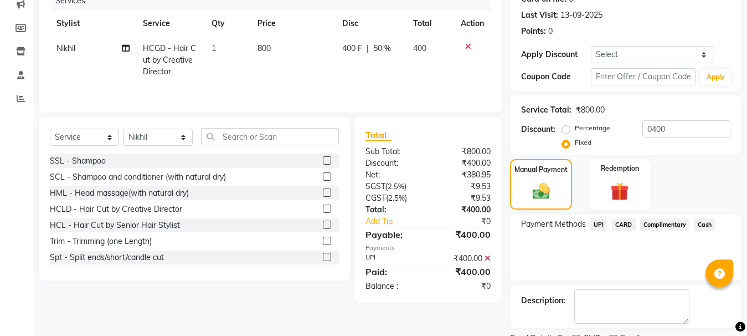
scroll to position [193, 0]
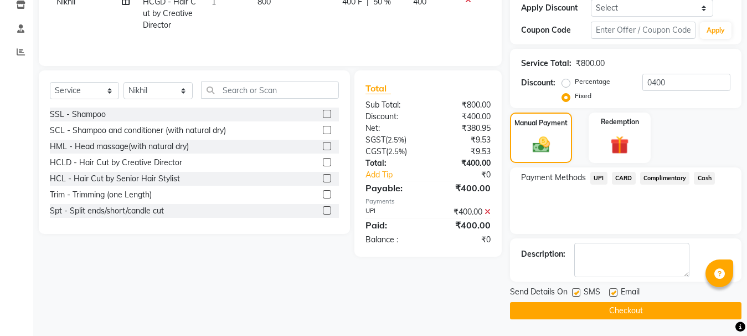
click at [604, 306] on button "Checkout" at bounding box center [625, 310] width 231 height 17
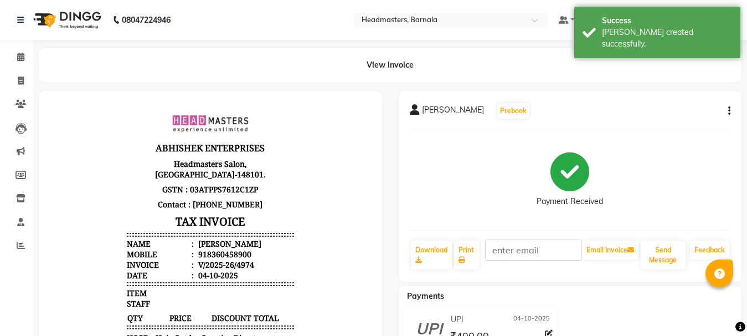
scroll to position [184, 0]
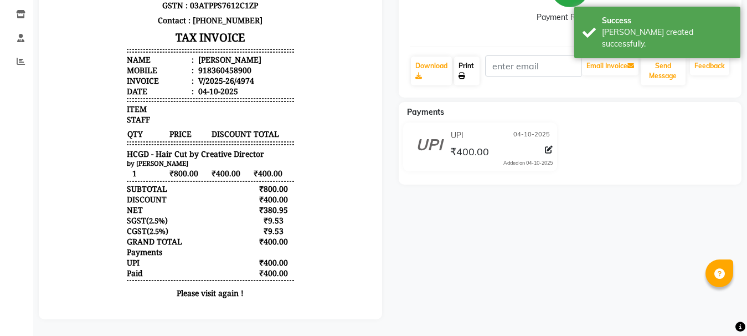
click at [466, 74] on link "Print" at bounding box center [466, 70] width 25 height 29
select select "7526"
select select "service"
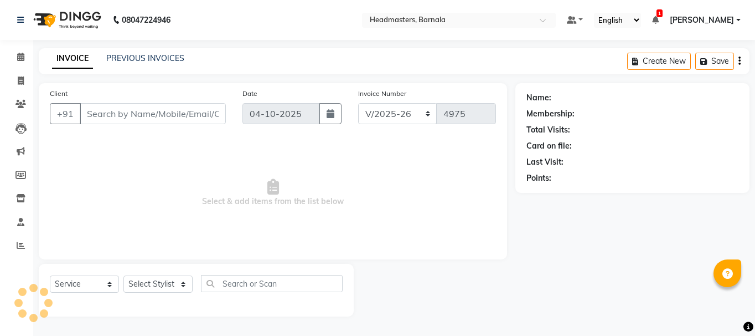
type input "8360458900"
select select "67279"
